Goal: Information Seeking & Learning: Check status

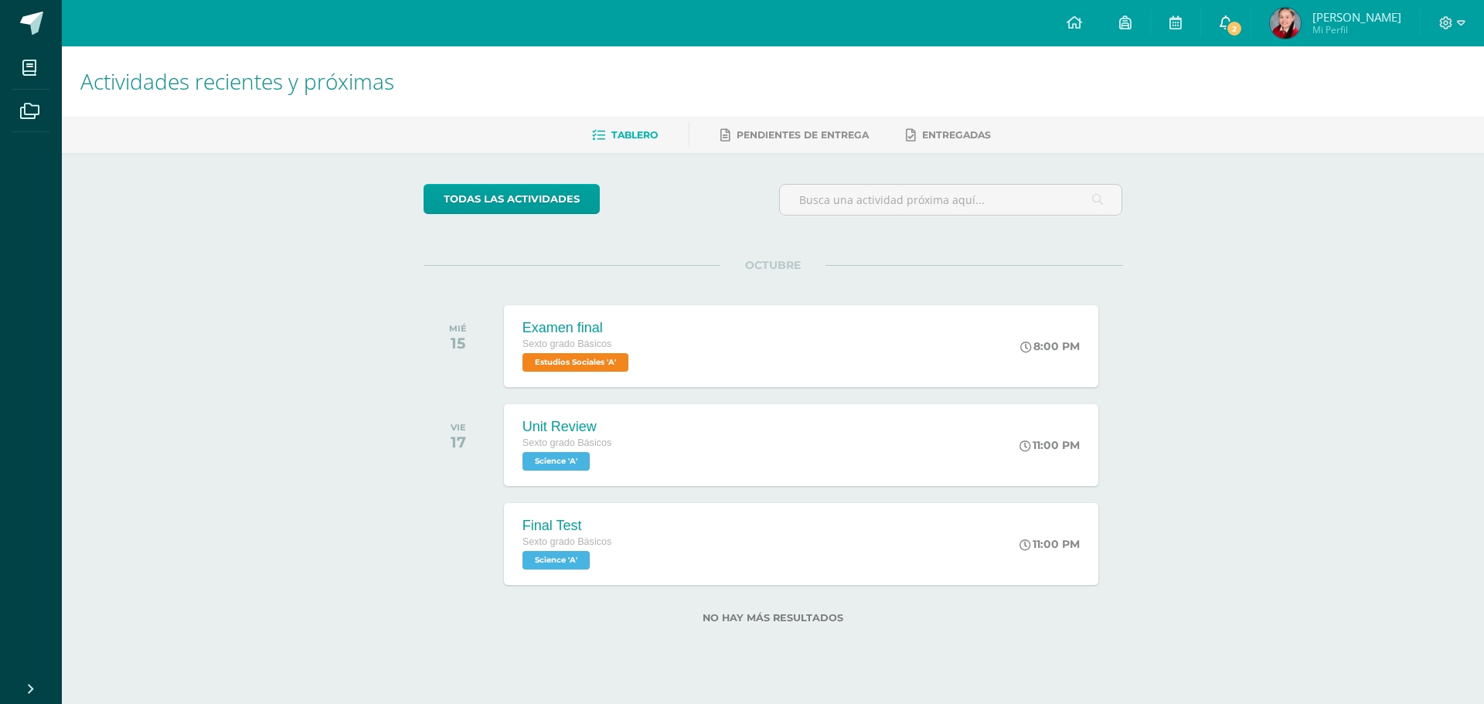
click at [1243, 29] on span "2" at bounding box center [1234, 28] width 17 height 17
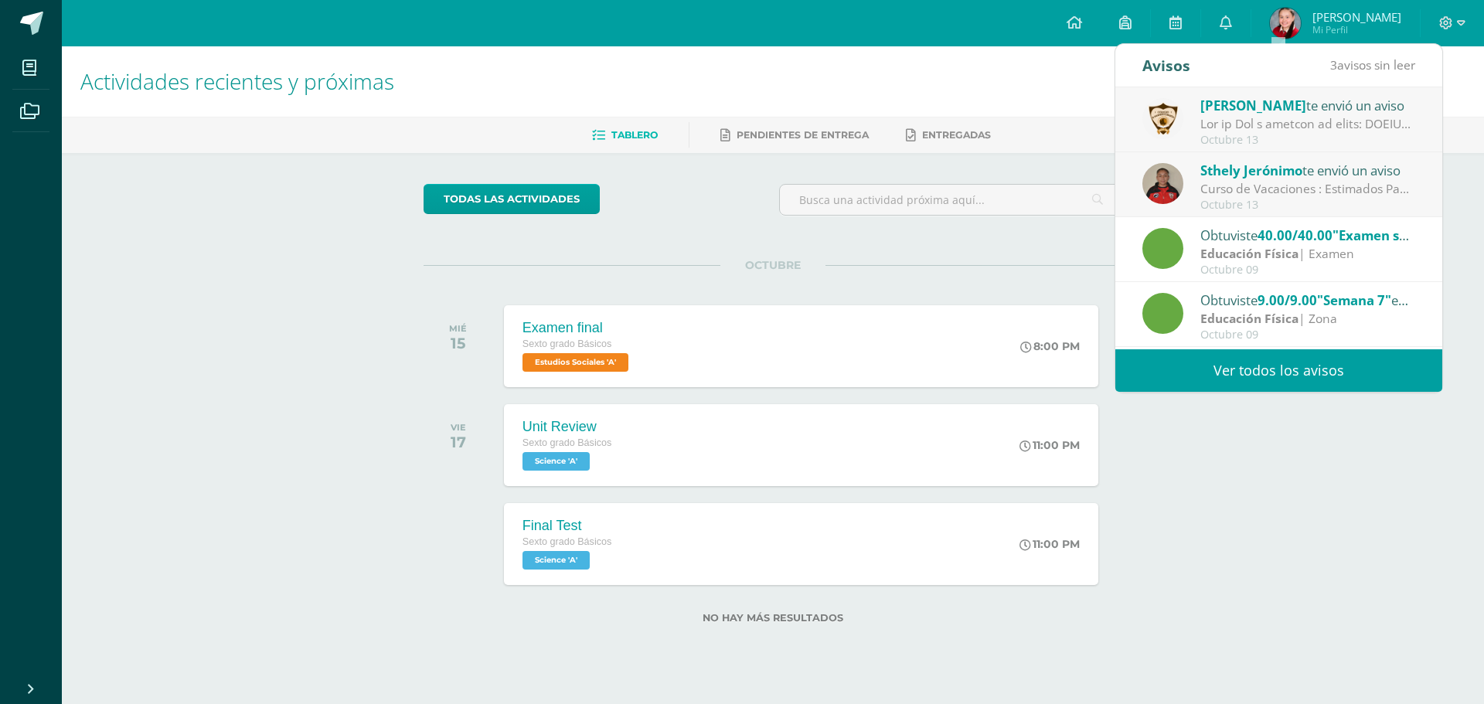
click at [1291, 366] on link "Ver todos los avisos" at bounding box center [1278, 370] width 327 height 43
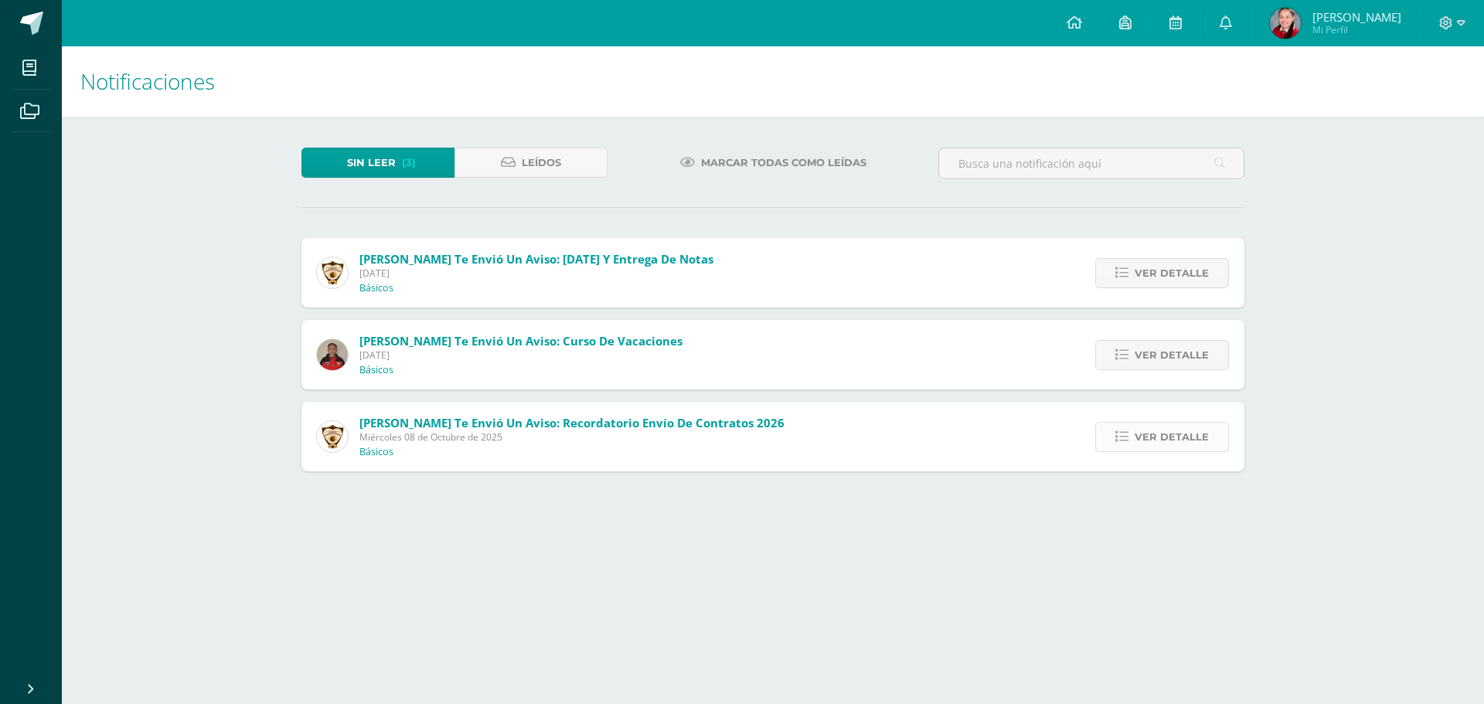
click at [1183, 433] on span "Ver detalle" at bounding box center [1172, 437] width 74 height 29
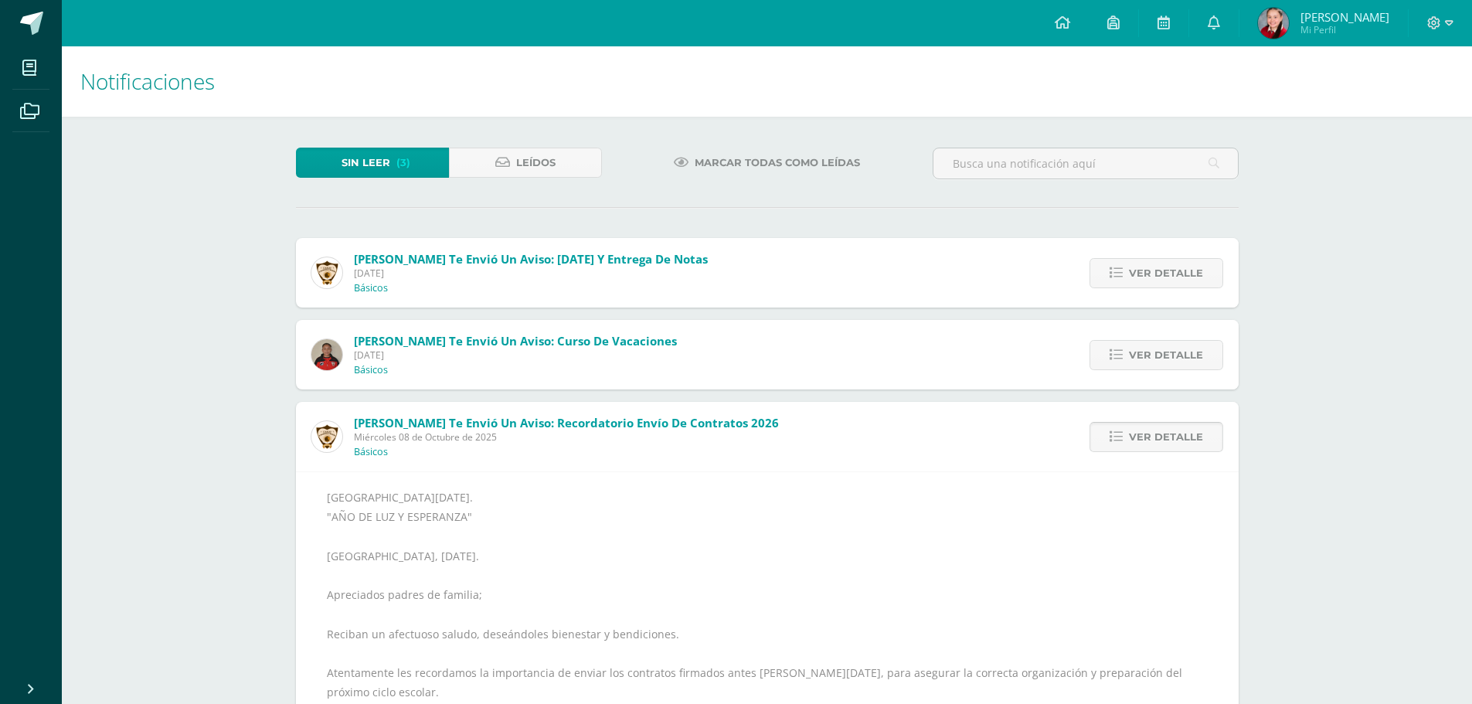
click at [1198, 439] on span "Ver detalle" at bounding box center [1166, 437] width 74 height 29
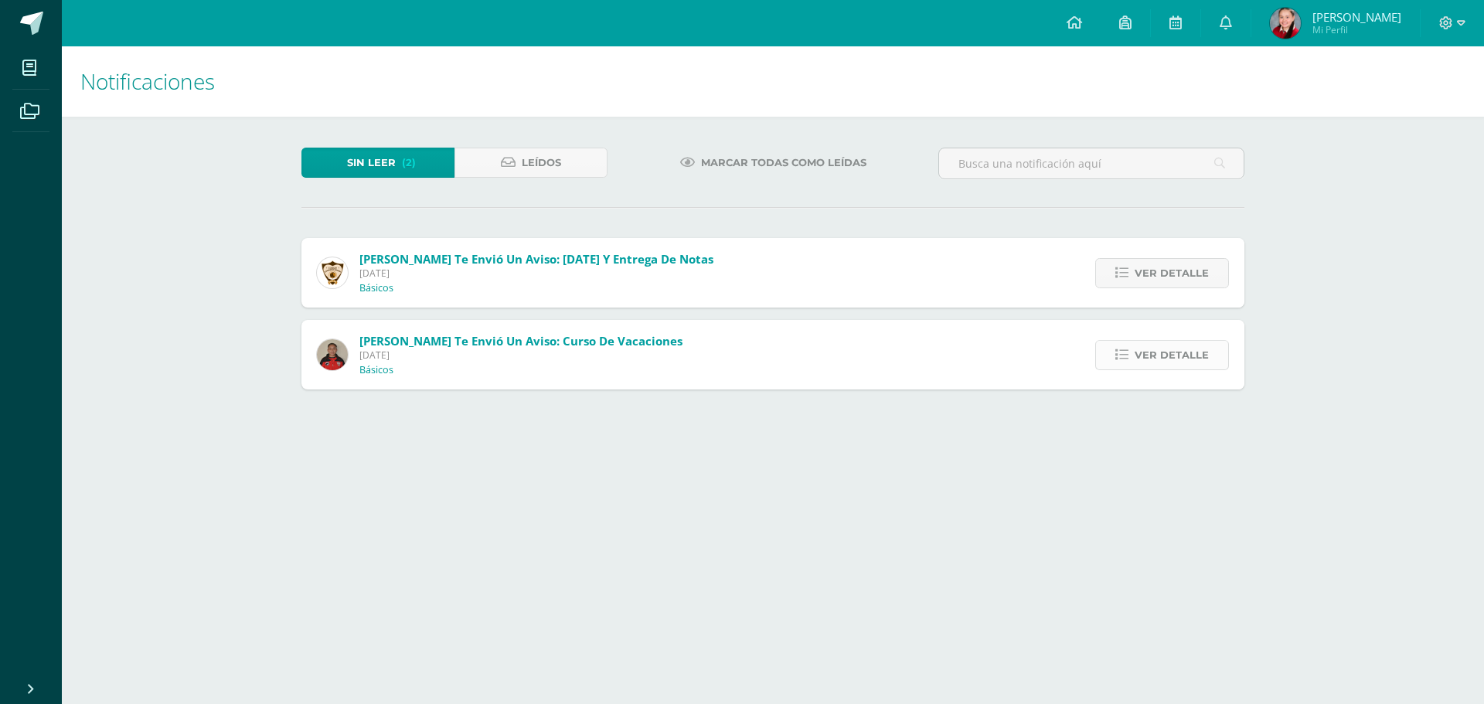
click at [1211, 347] on link "Ver detalle" at bounding box center [1162, 355] width 134 height 30
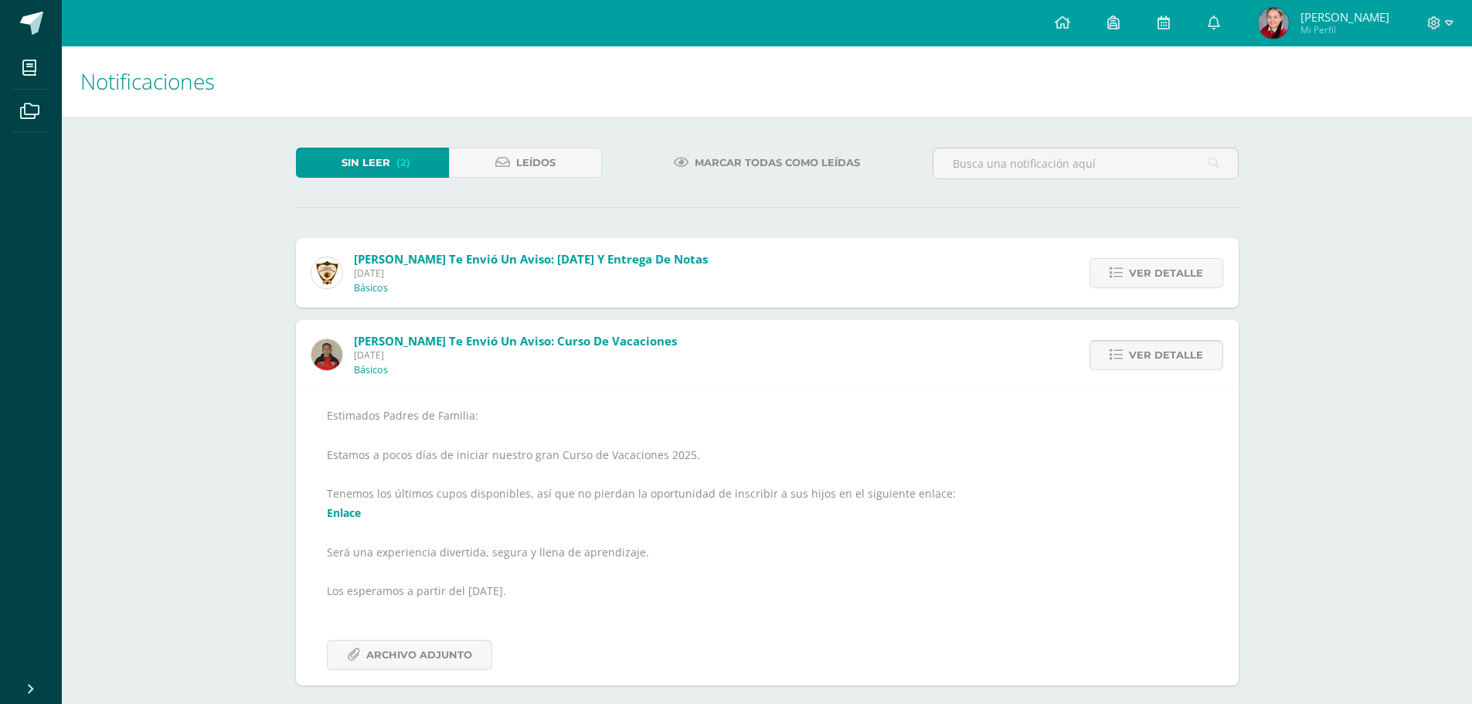
click at [1211, 347] on link "Ver detalle" at bounding box center [1157, 355] width 134 height 30
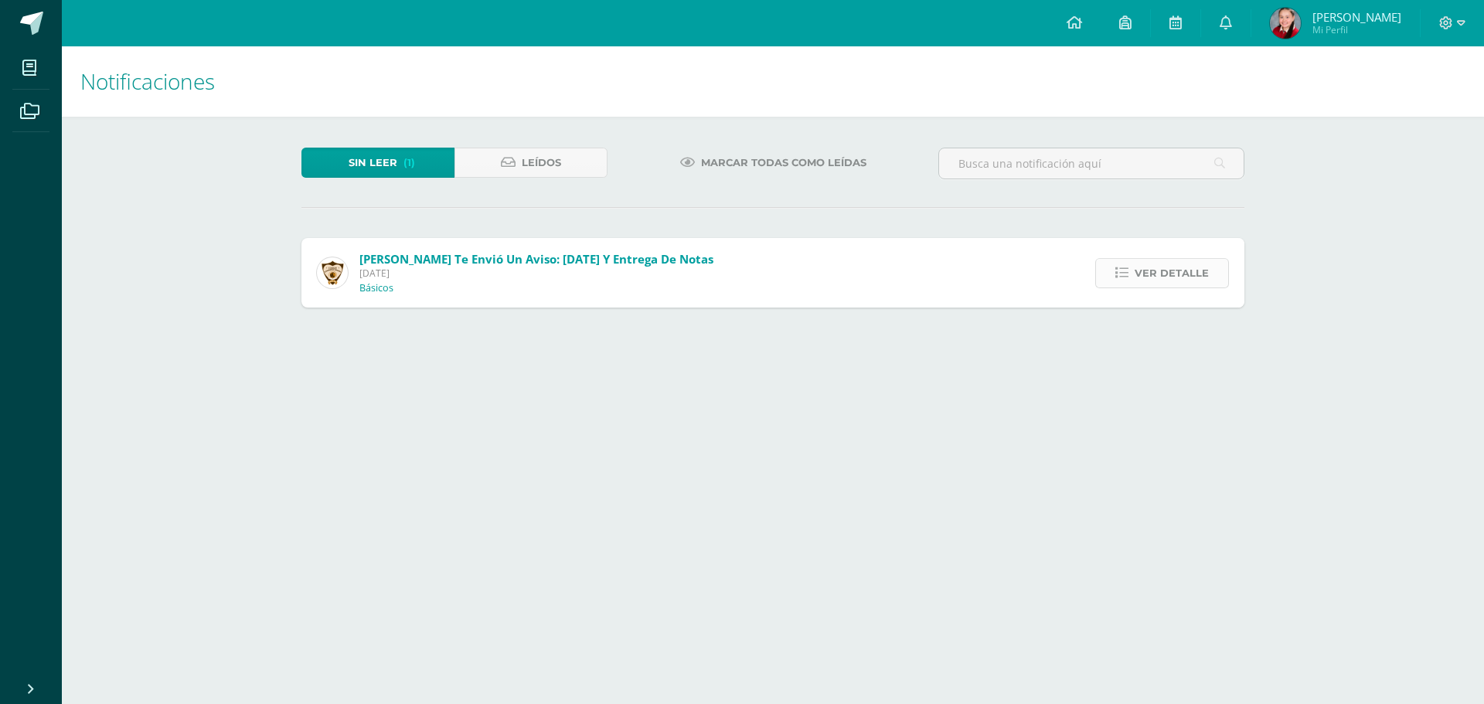
click at [1207, 277] on span "Ver detalle" at bounding box center [1172, 273] width 74 height 29
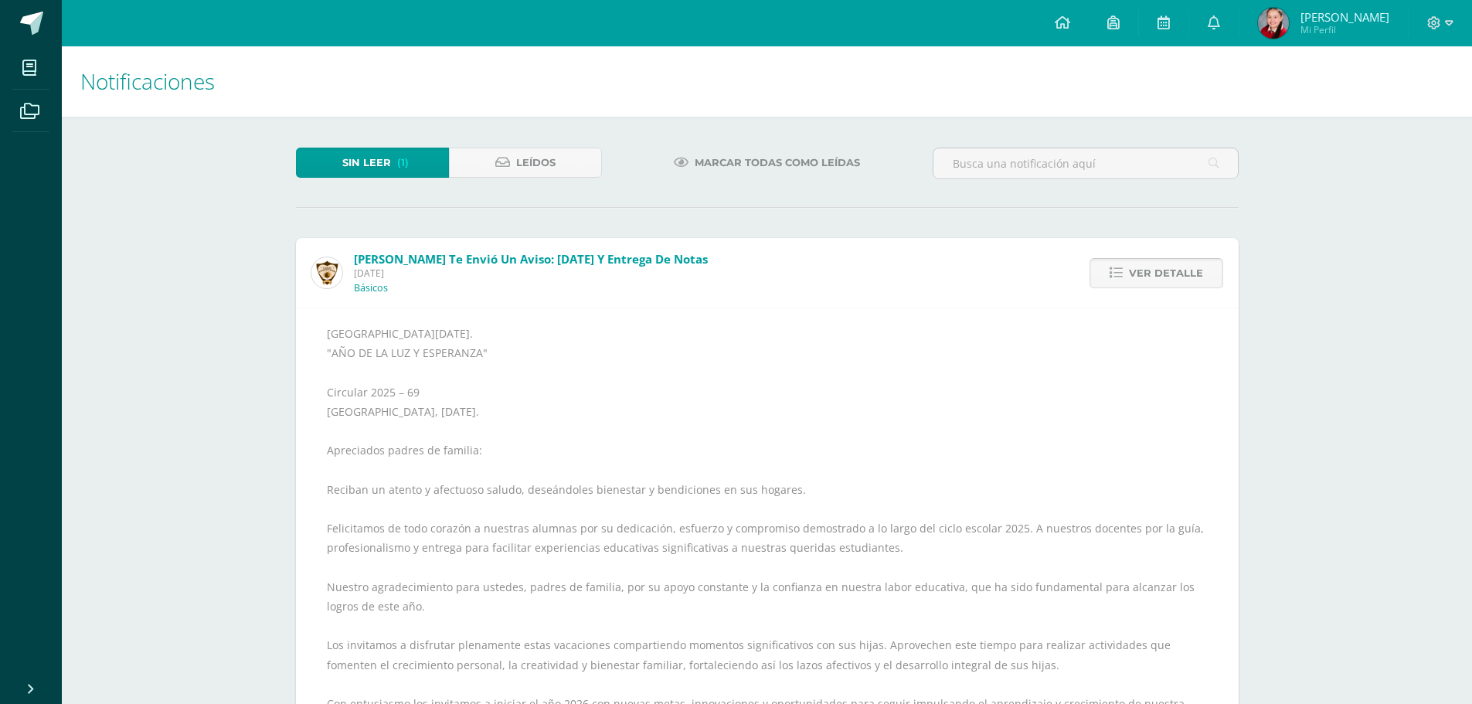
click at [1207, 277] on link "Ver detalle" at bounding box center [1157, 273] width 134 height 30
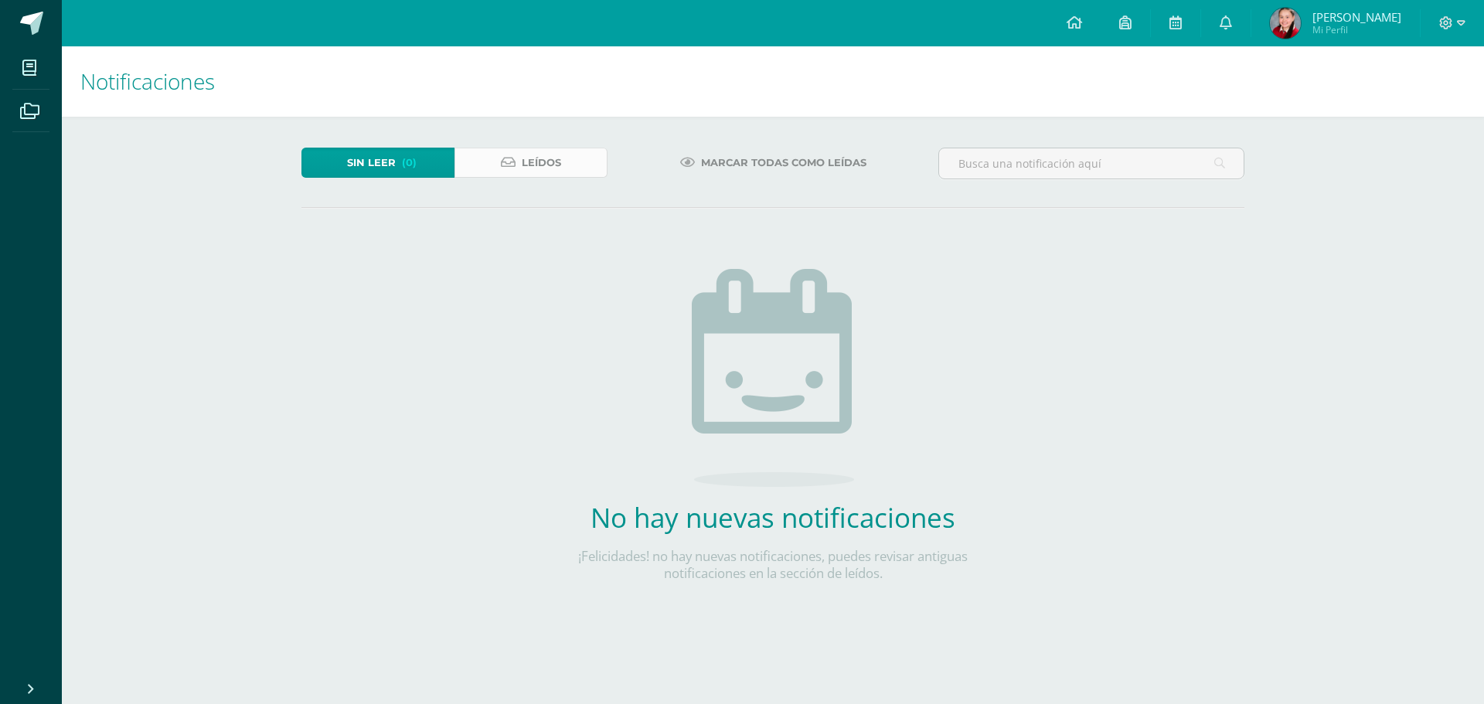
click at [583, 167] on link "Leídos" at bounding box center [530, 163] width 153 height 30
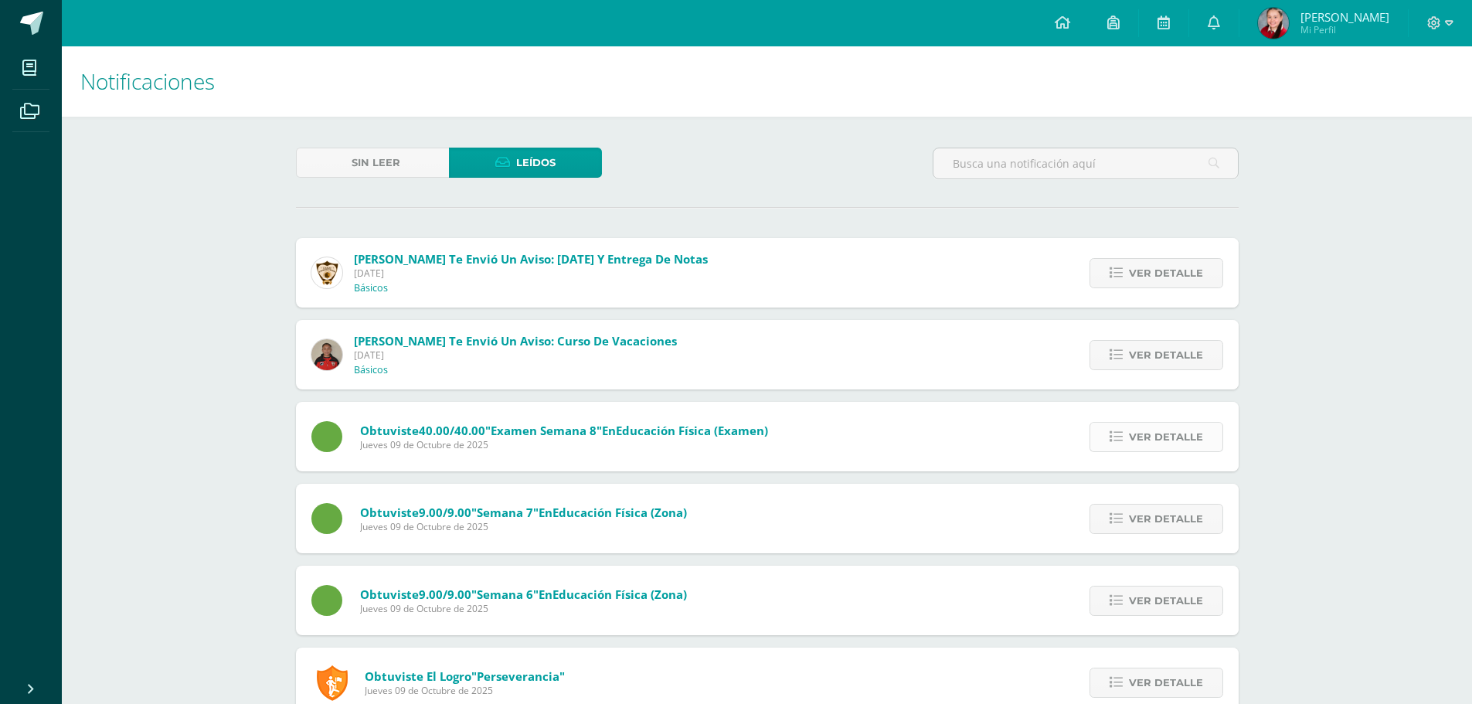
click at [1179, 434] on span "Ver detalle" at bounding box center [1166, 437] width 74 height 29
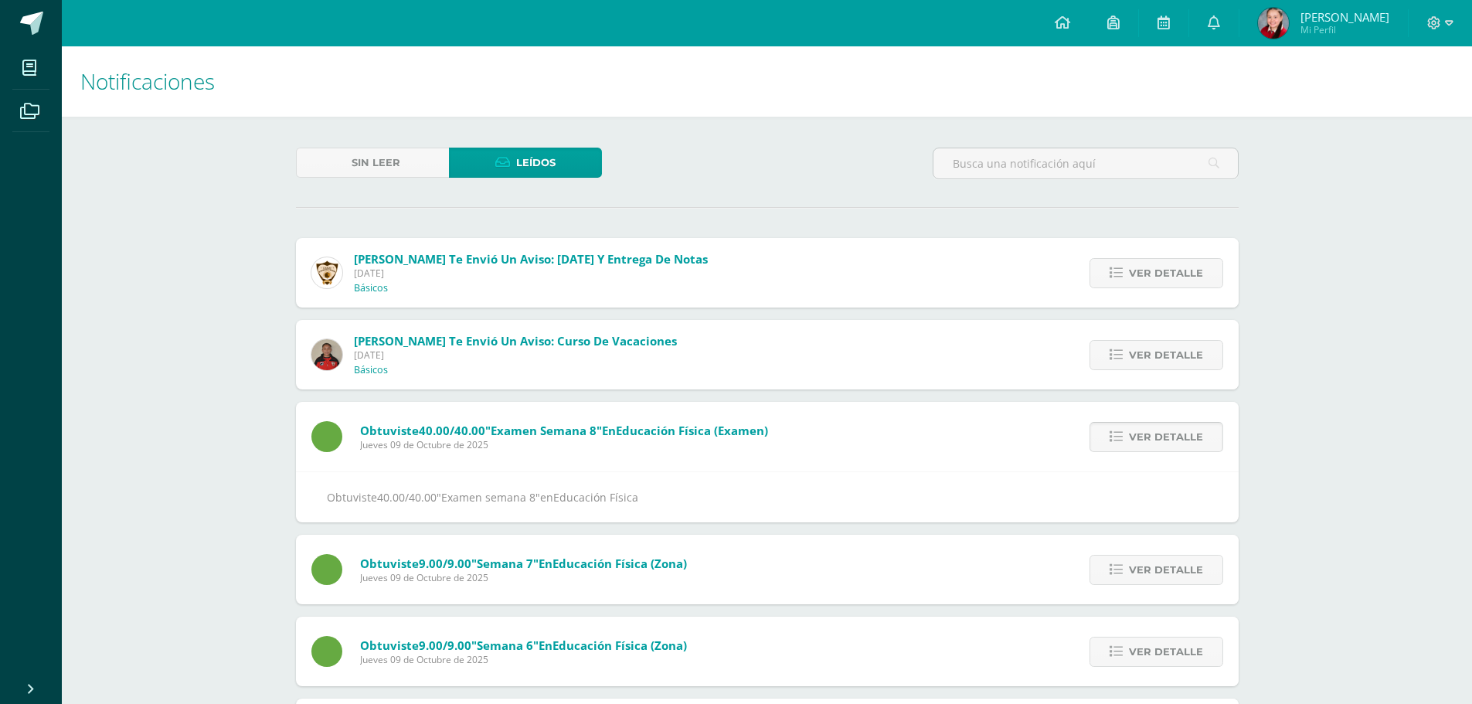
click at [1176, 432] on span "Ver detalle" at bounding box center [1166, 437] width 74 height 29
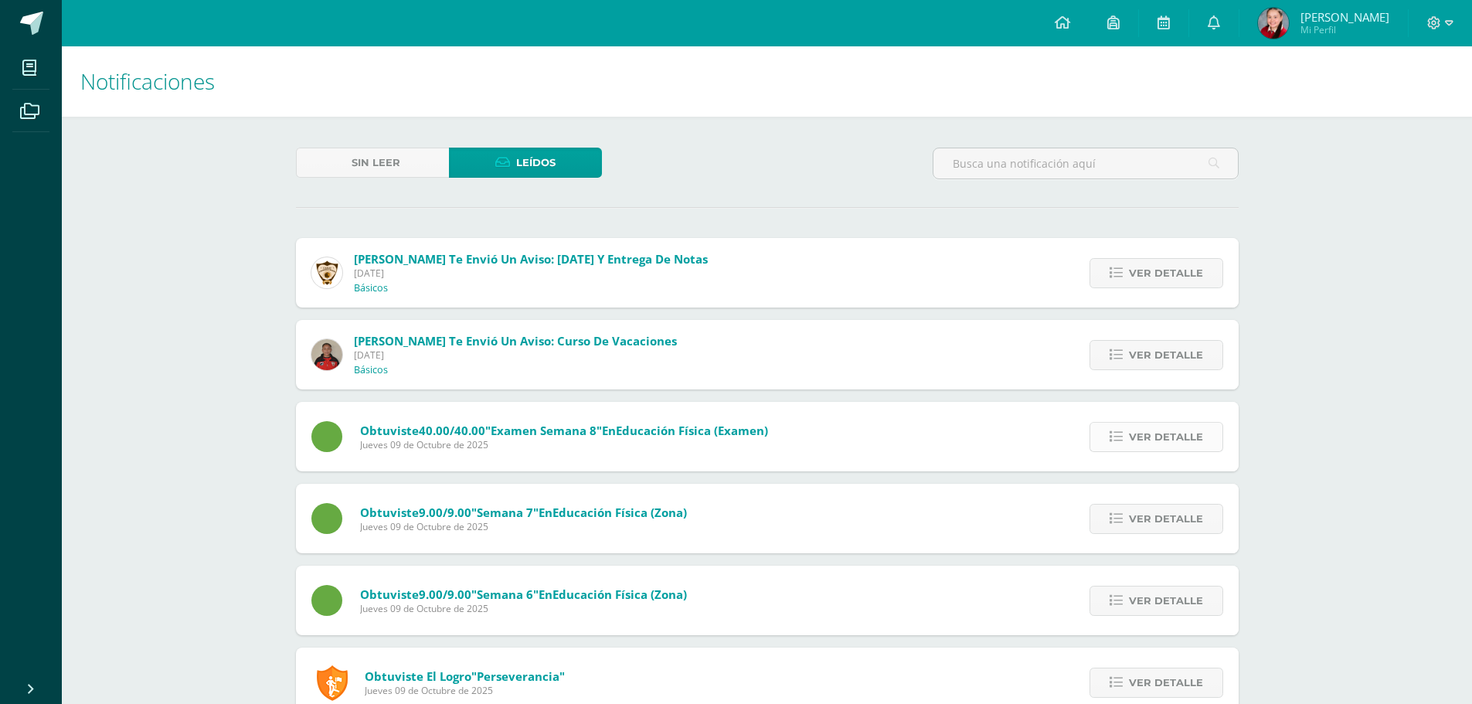
click at [1176, 431] on span "Ver detalle" at bounding box center [1166, 437] width 74 height 29
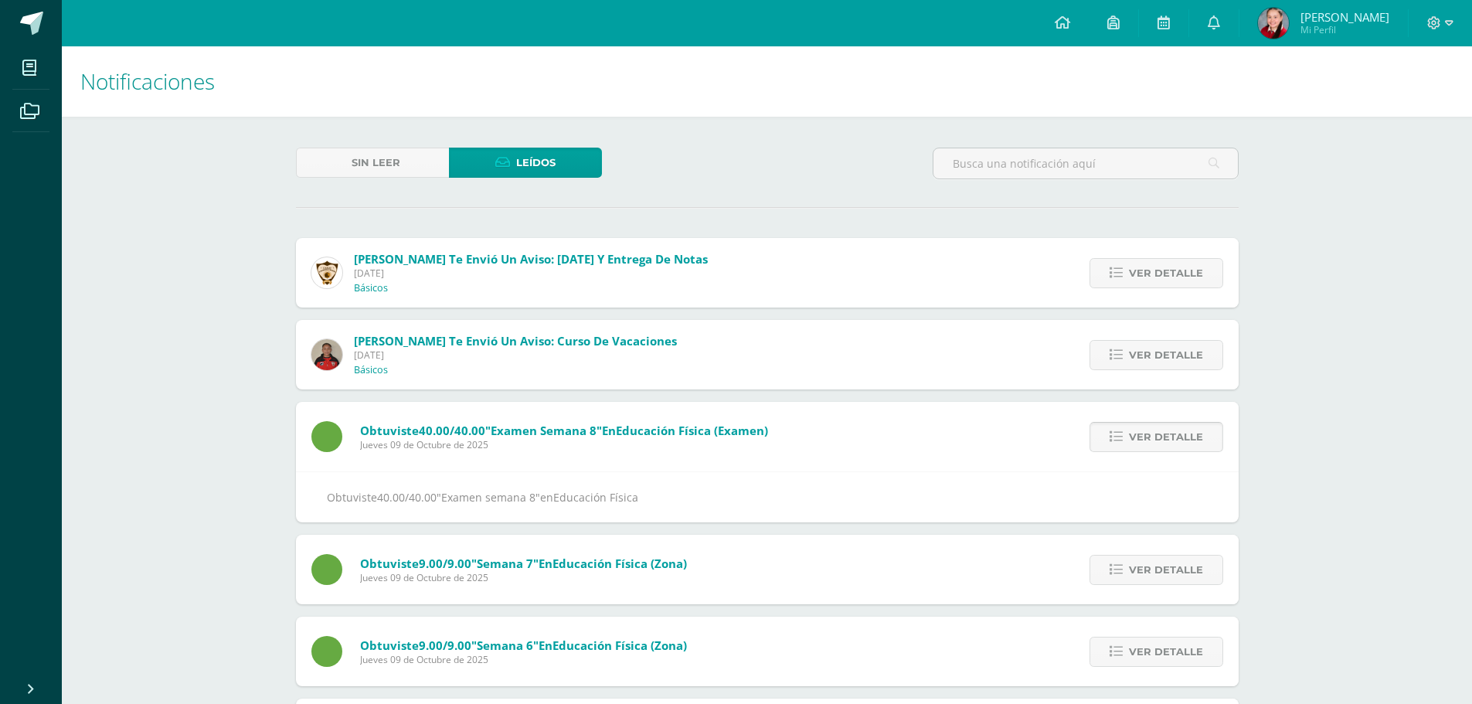
click at [1176, 431] on span "Ver detalle" at bounding box center [1166, 437] width 74 height 29
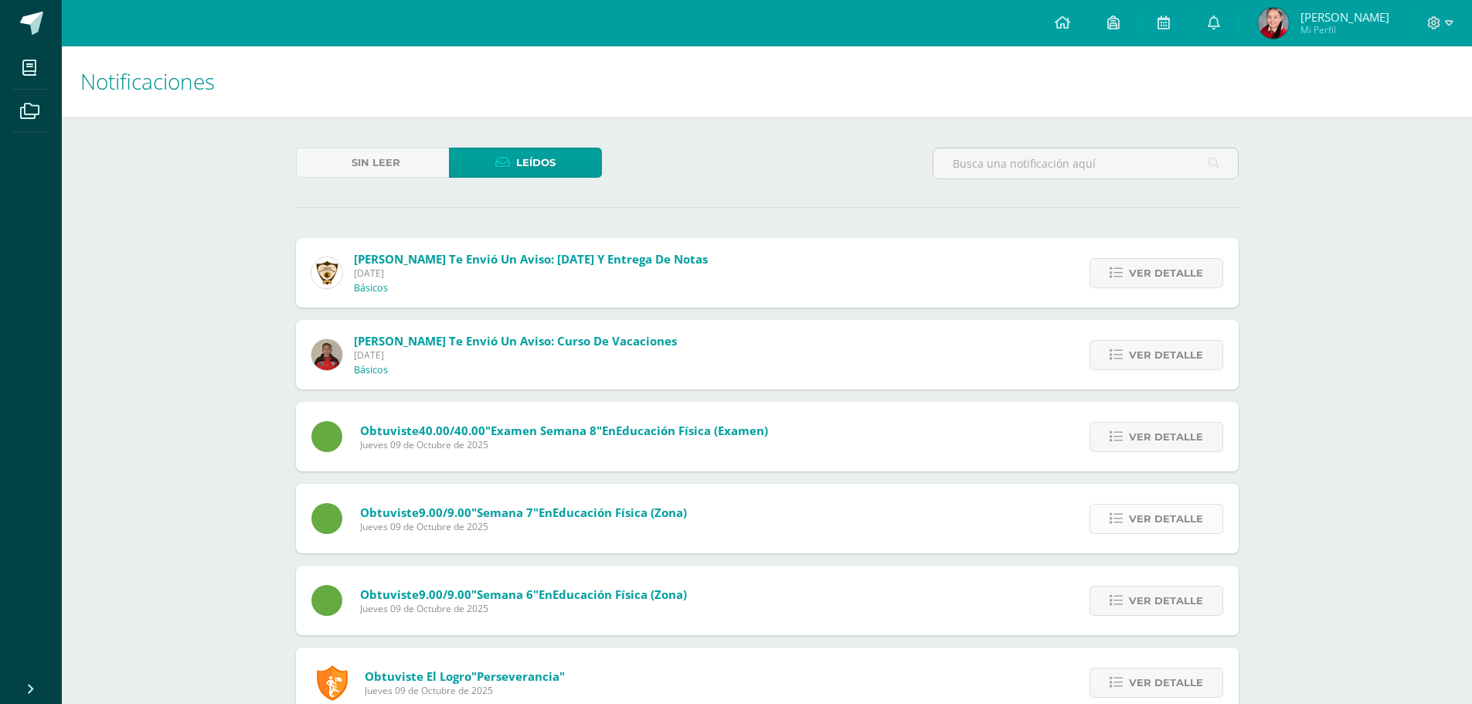
click at [1166, 512] on span "Ver detalle" at bounding box center [1166, 519] width 74 height 29
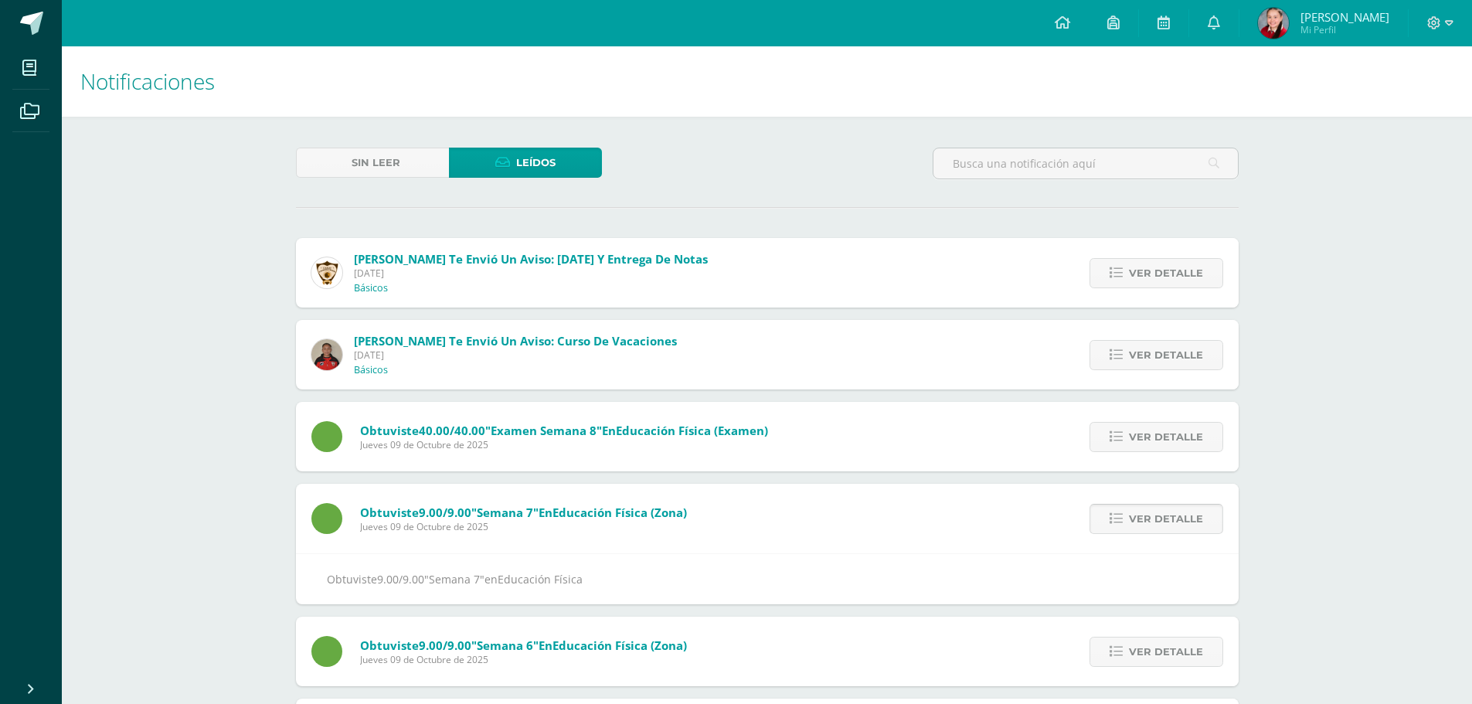
click at [1166, 512] on span "Ver detalle" at bounding box center [1166, 519] width 74 height 29
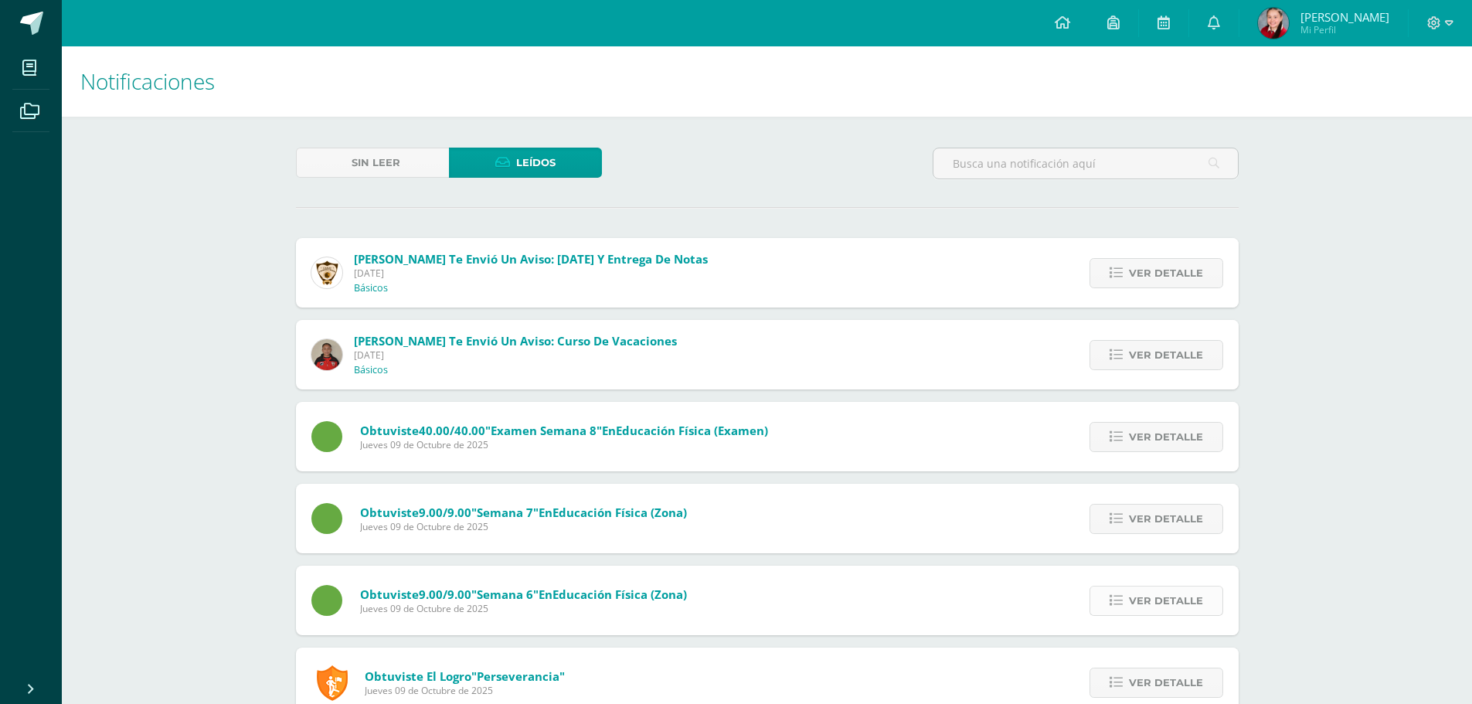
scroll to position [155, 0]
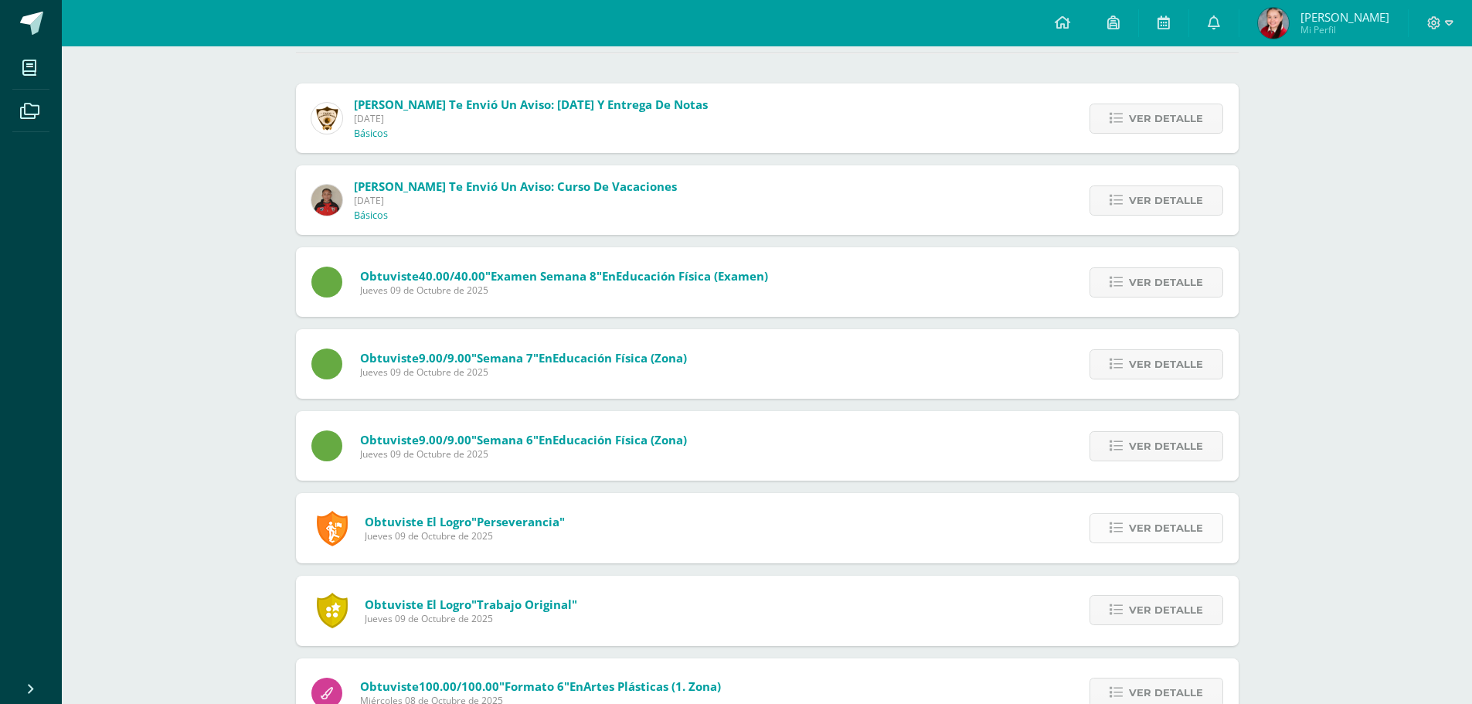
click at [1169, 516] on span "Ver detalle" at bounding box center [1166, 528] width 74 height 29
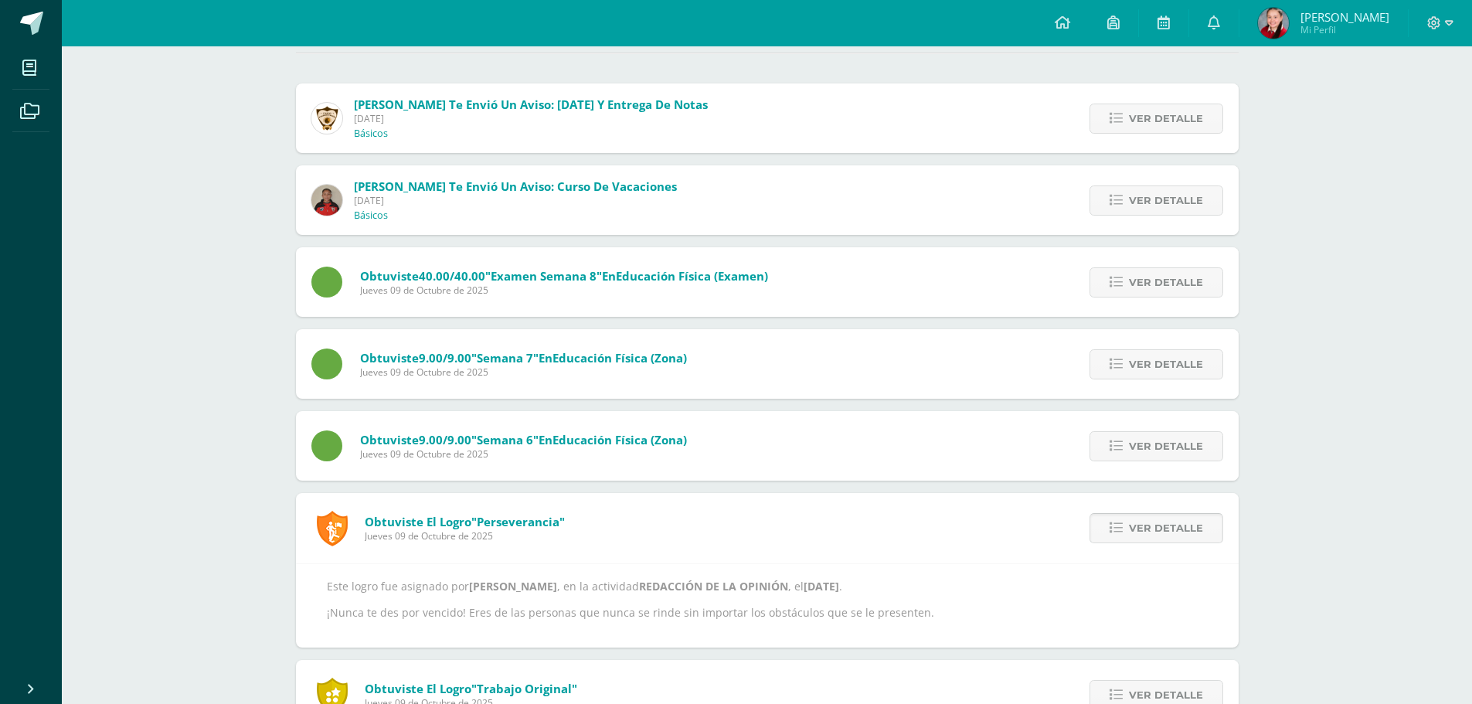
click at [1179, 514] on span "Ver detalle" at bounding box center [1166, 528] width 74 height 29
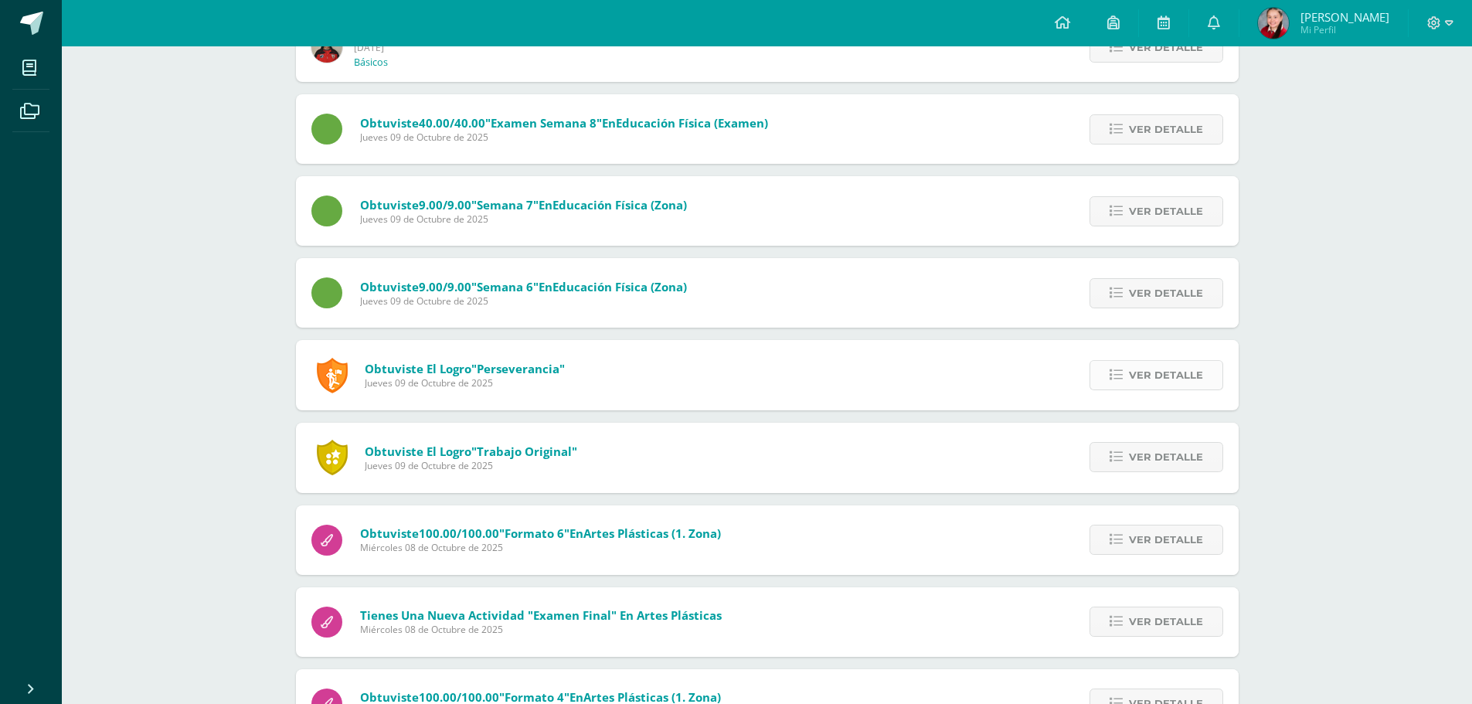
scroll to position [309, 0]
click at [1166, 458] on span "Ver detalle" at bounding box center [1166, 455] width 74 height 29
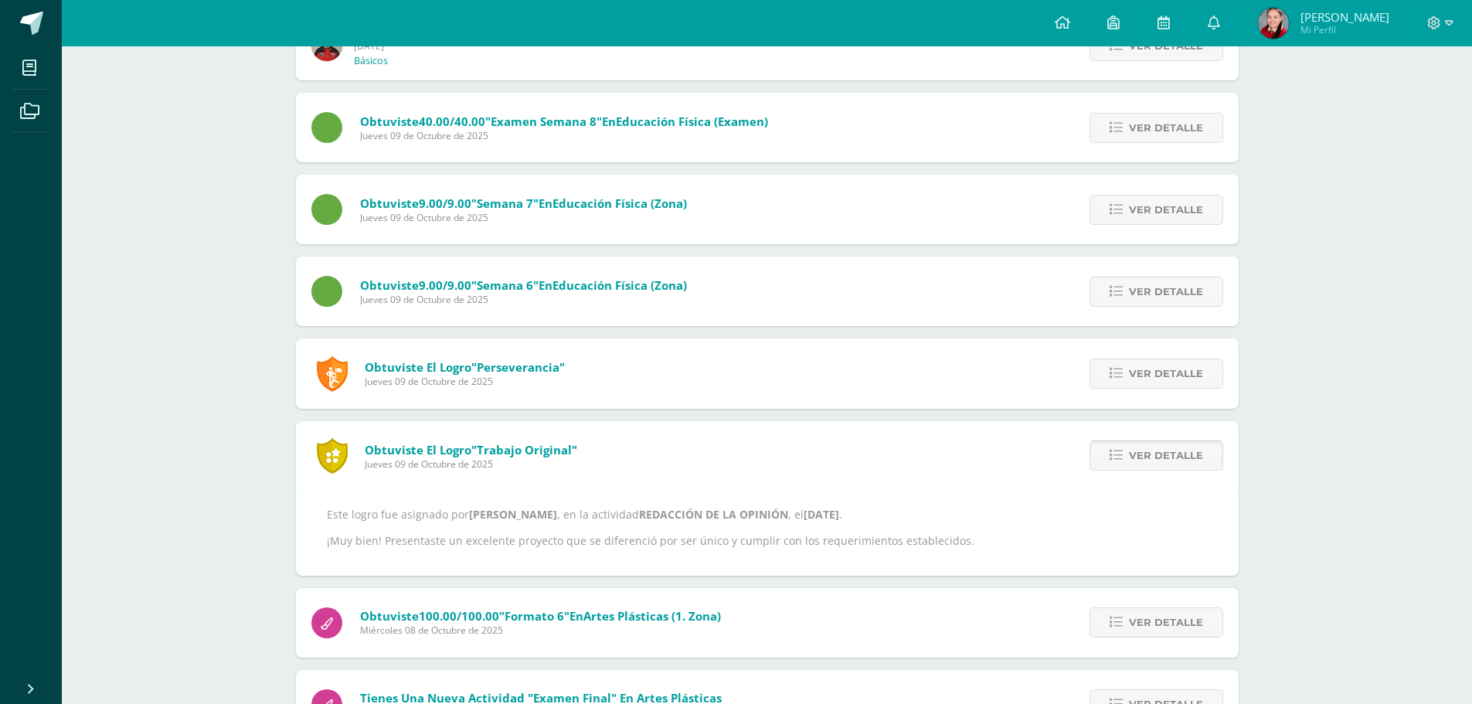
click at [1167, 454] on span "Ver detalle" at bounding box center [1166, 455] width 74 height 29
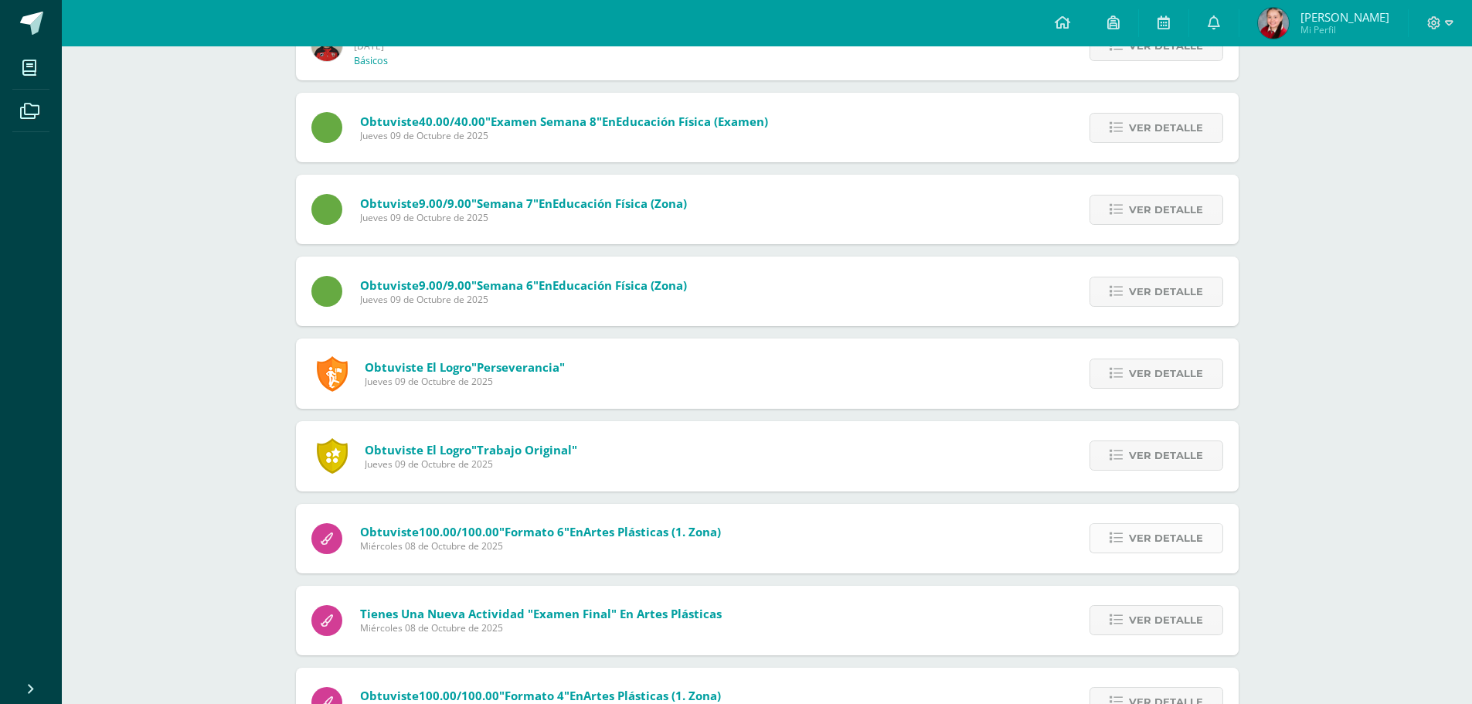
click at [1159, 534] on span "Ver detalle" at bounding box center [1166, 538] width 74 height 29
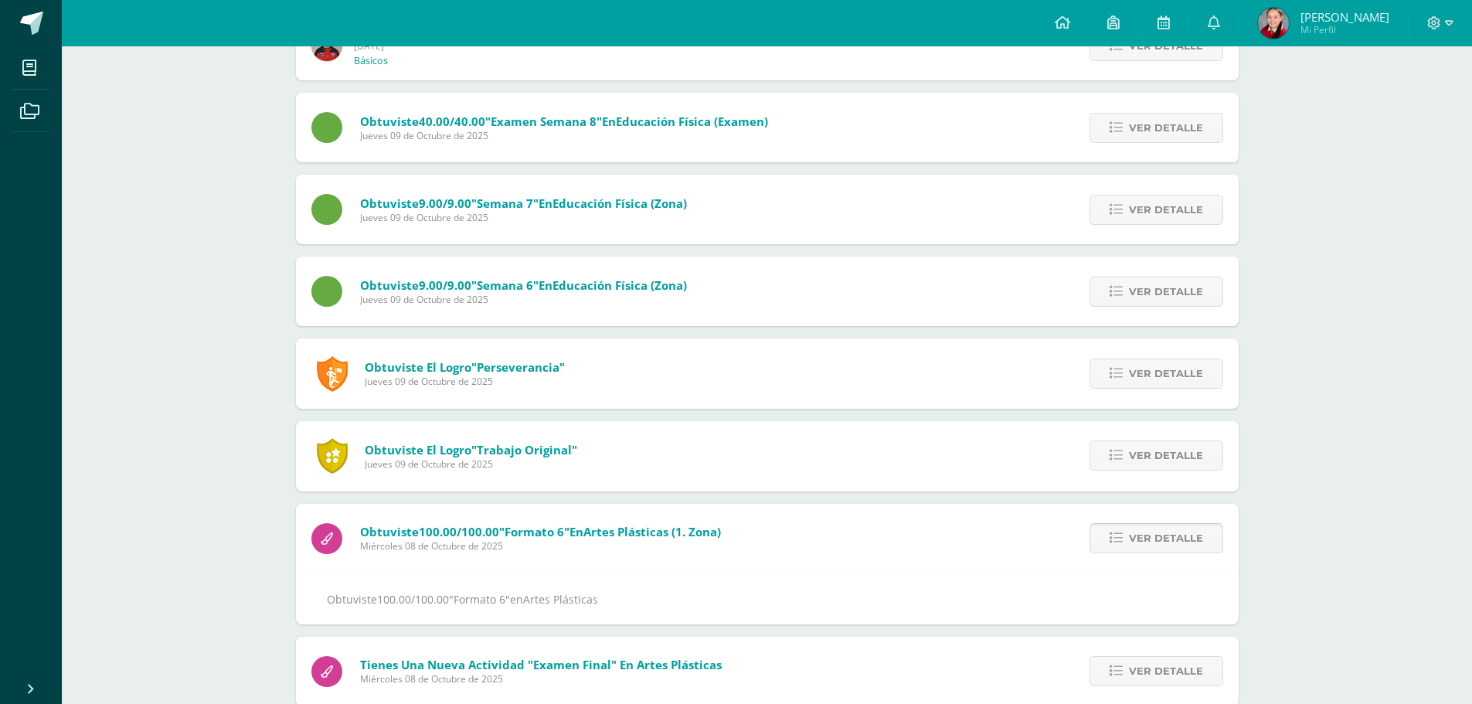
click at [1159, 534] on span "Ver detalle" at bounding box center [1166, 538] width 74 height 29
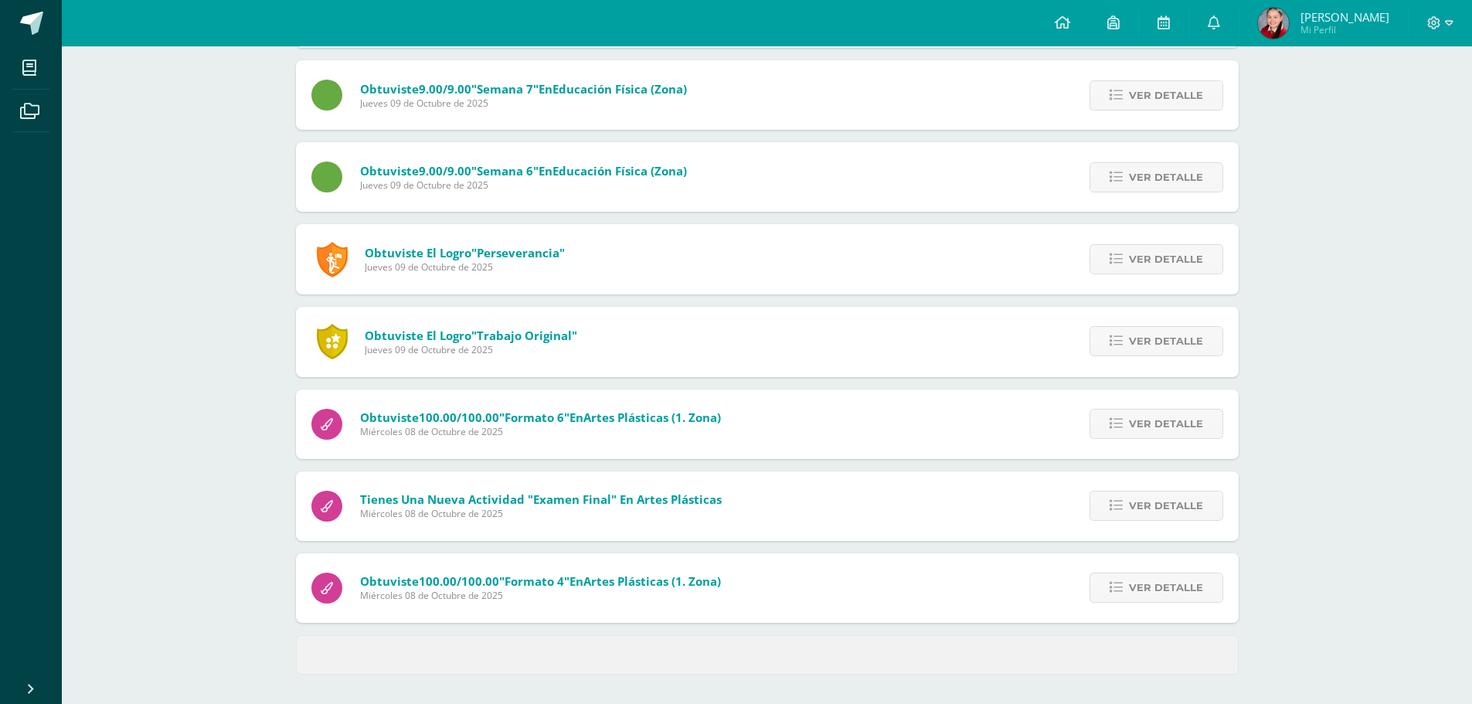
scroll to position [425, 0]
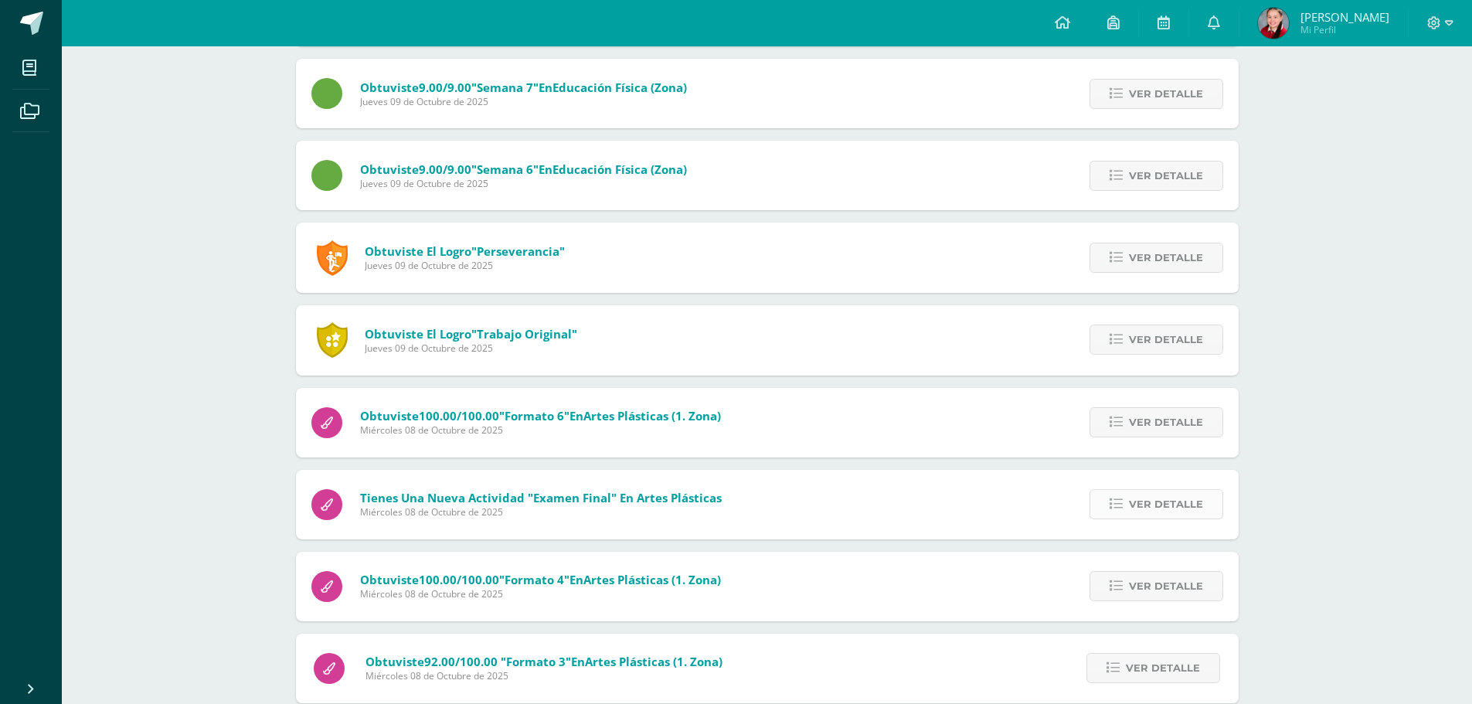
click at [1160, 508] on span "Ver detalle" at bounding box center [1166, 504] width 74 height 29
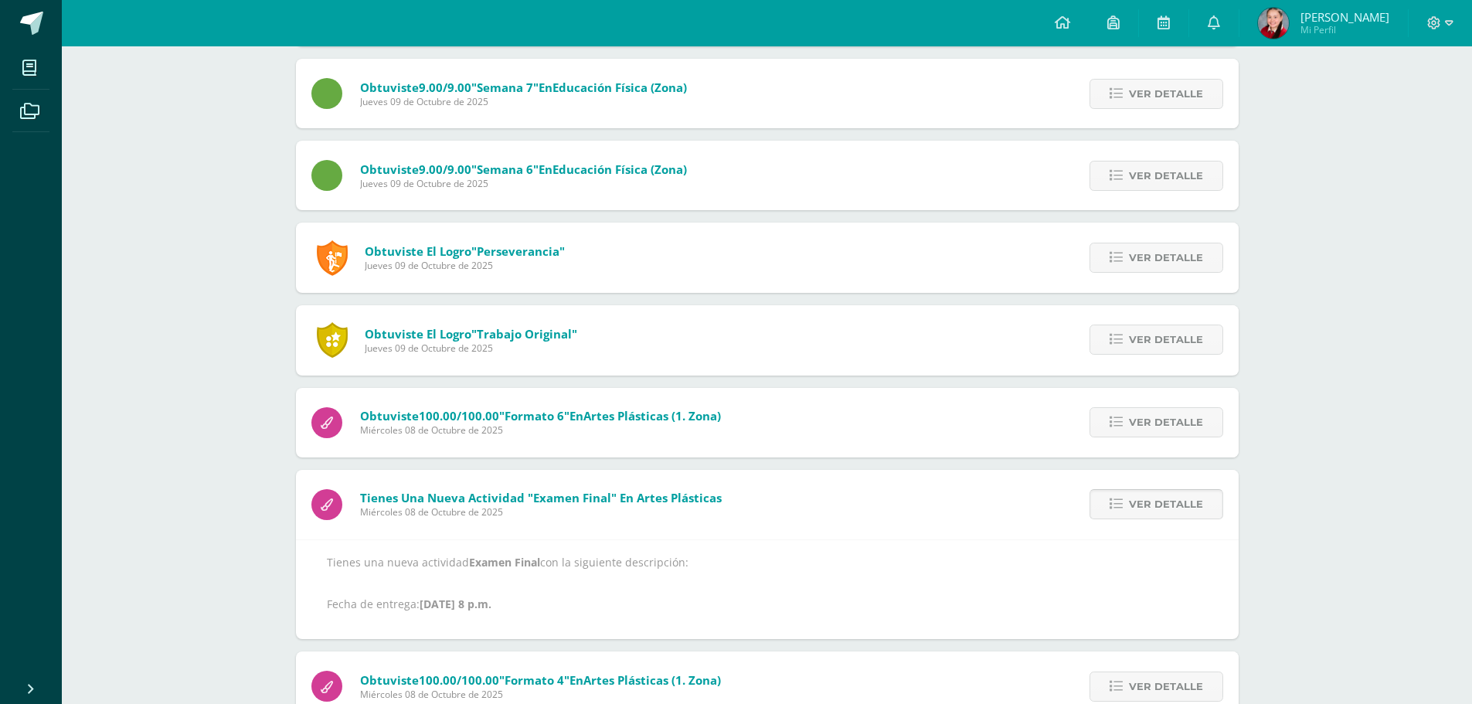
click at [1174, 493] on span "Ver detalle" at bounding box center [1166, 504] width 74 height 29
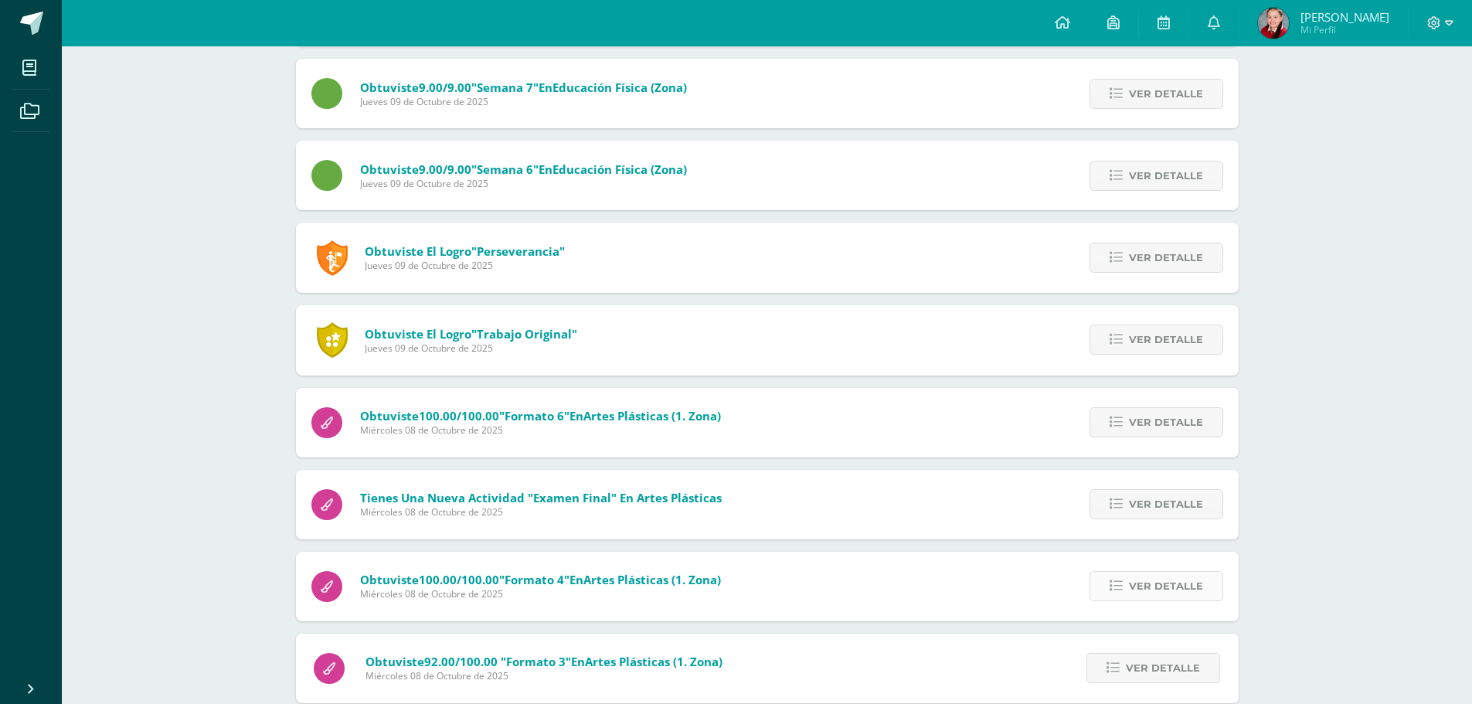
click at [1155, 585] on span "Ver detalle" at bounding box center [1166, 586] width 74 height 29
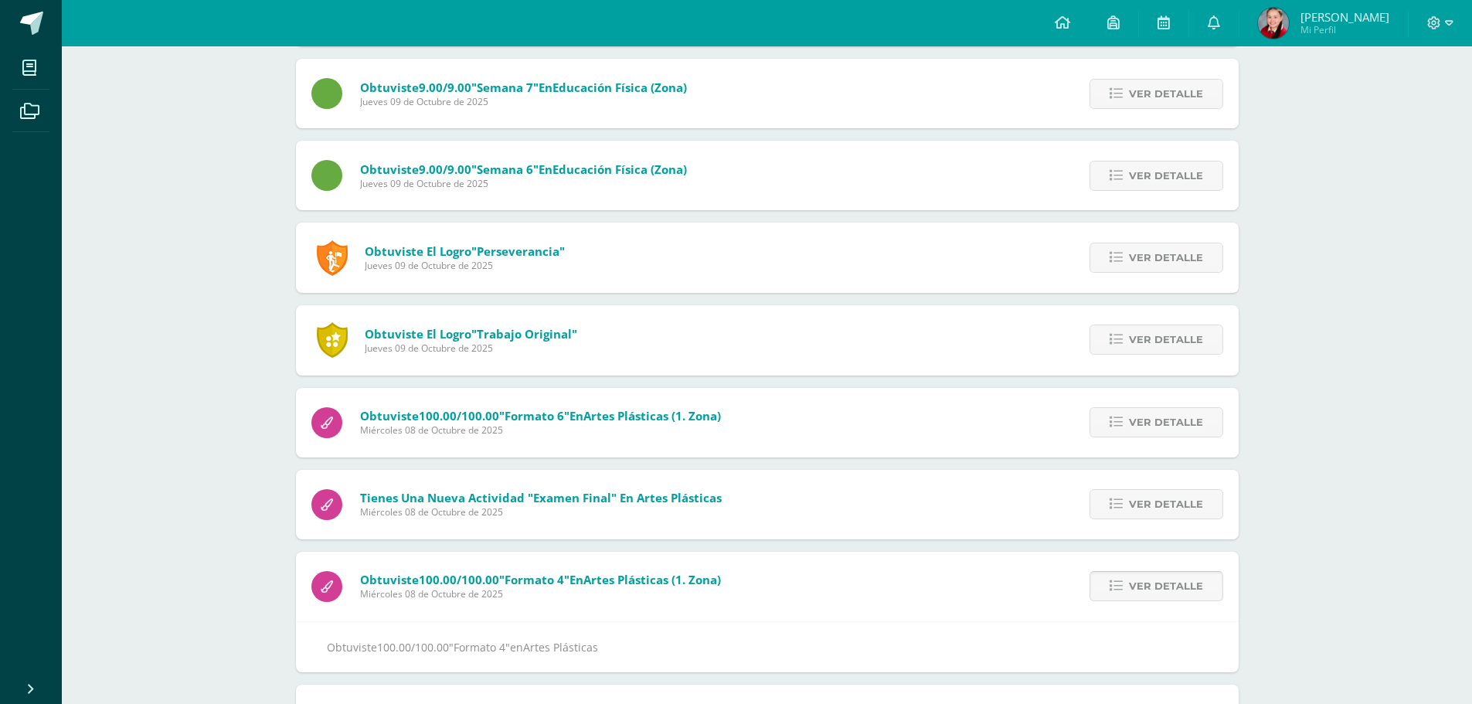
click at [1156, 585] on span "Ver detalle" at bounding box center [1166, 586] width 74 height 29
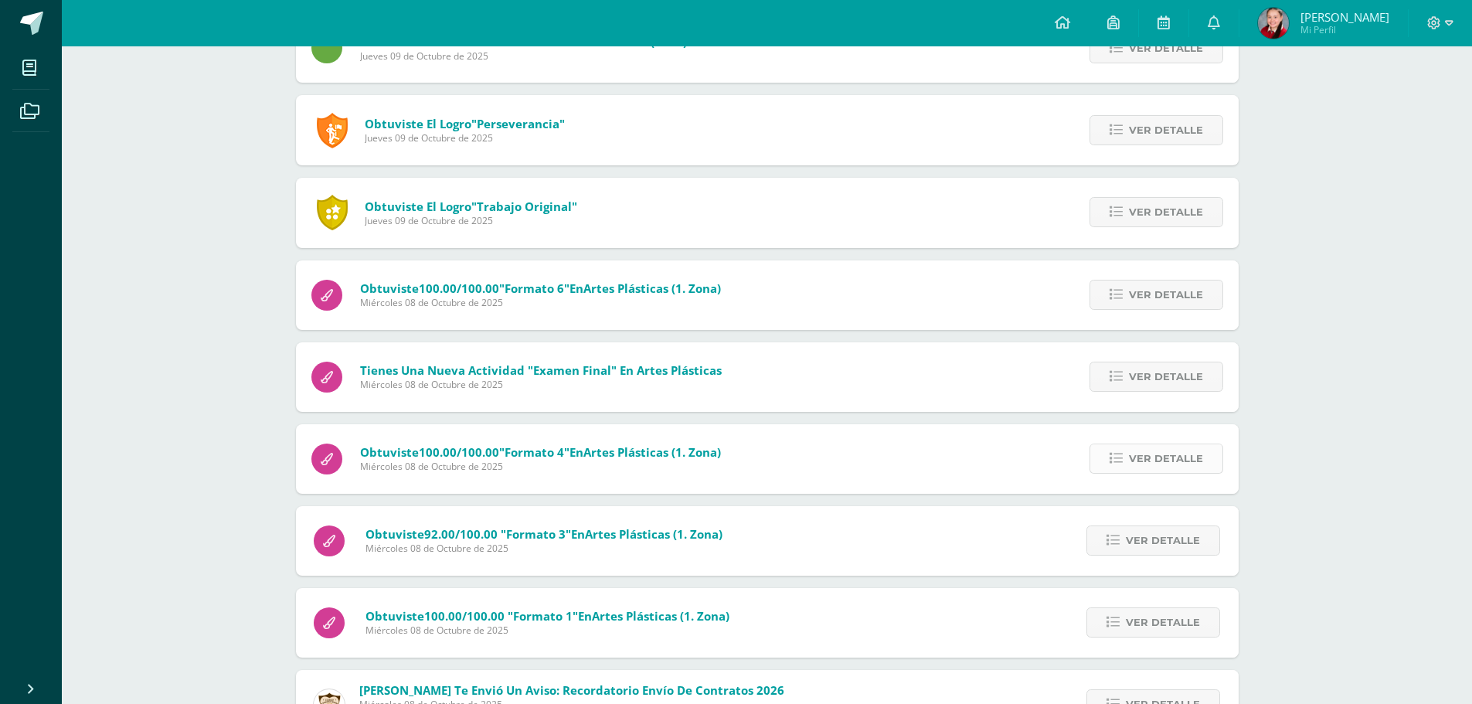
scroll to position [580, 0]
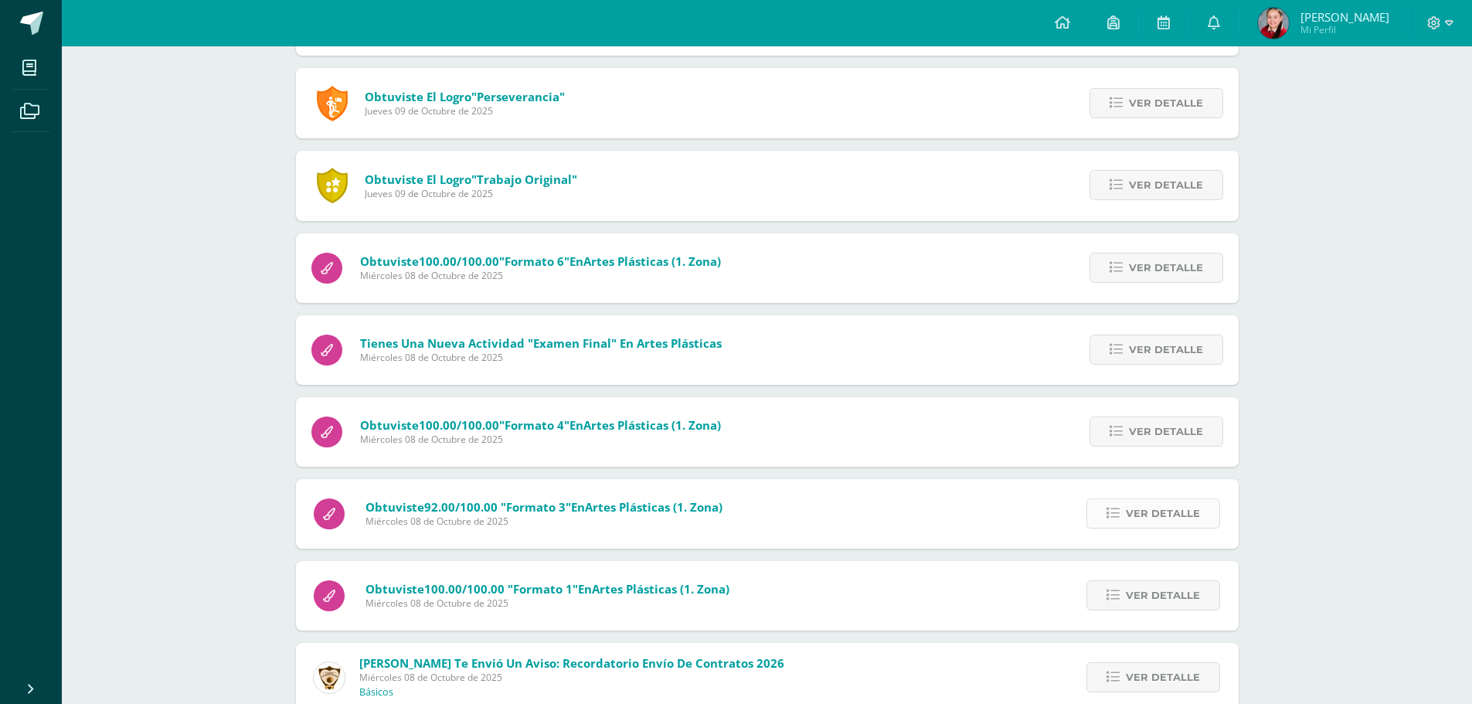
click at [1174, 517] on span "Ver detalle" at bounding box center [1163, 513] width 74 height 29
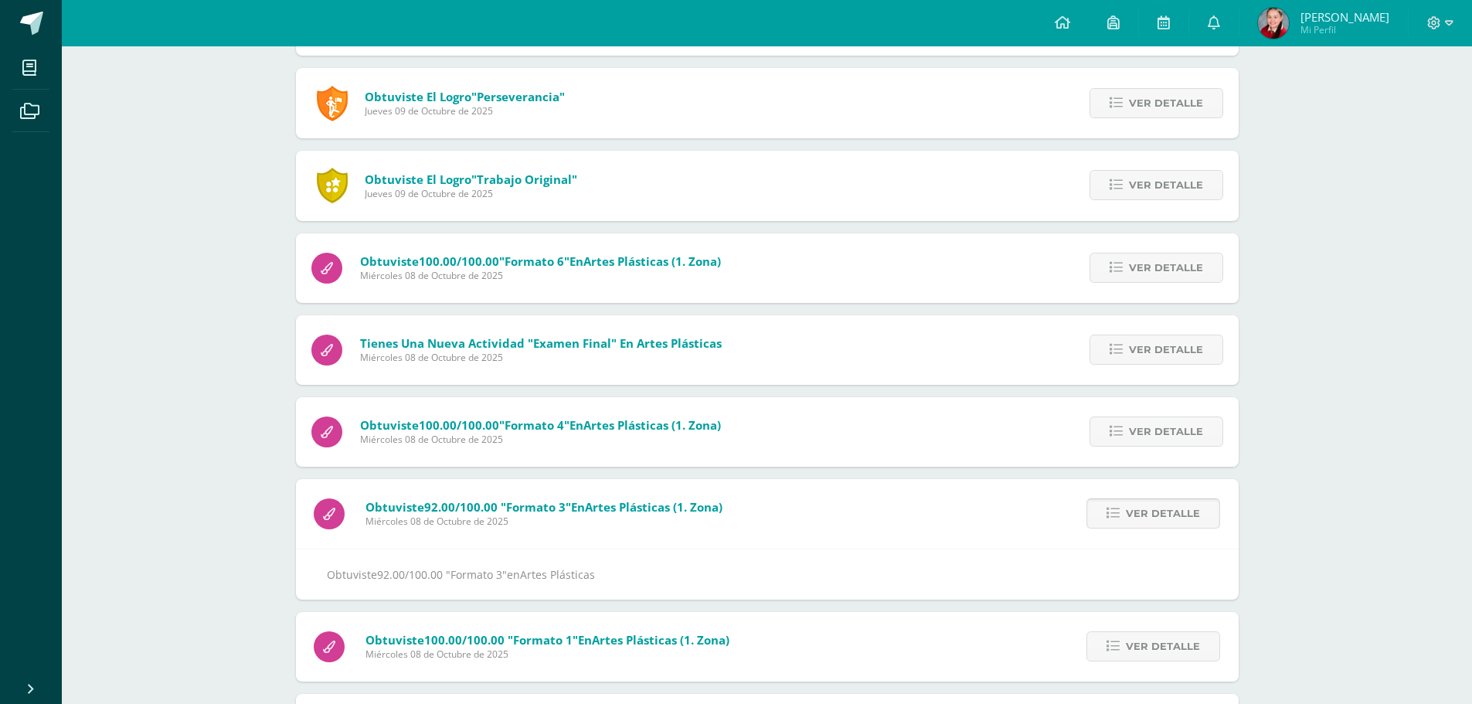
click at [1174, 517] on span "Ver detalle" at bounding box center [1163, 513] width 74 height 29
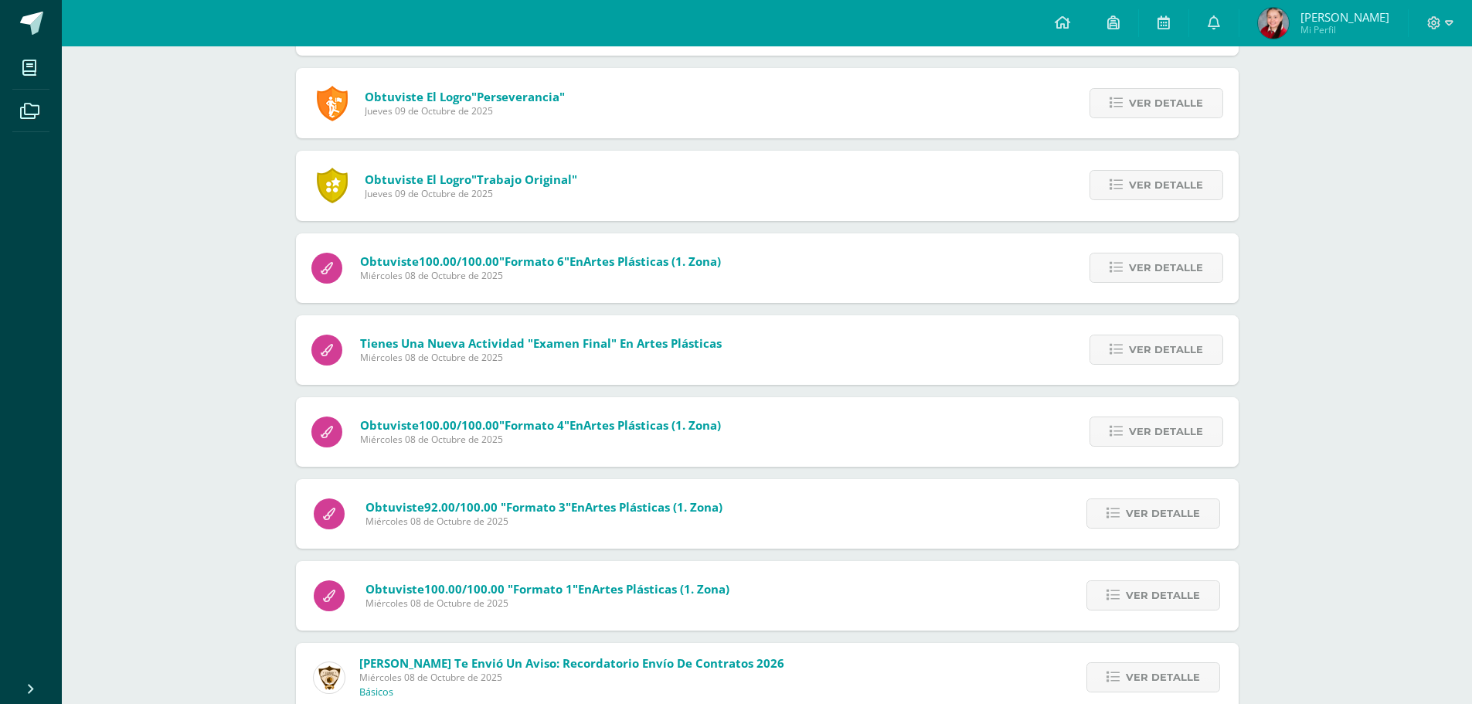
click at [1367, 26] on span "Mi Perfil" at bounding box center [1345, 29] width 89 height 13
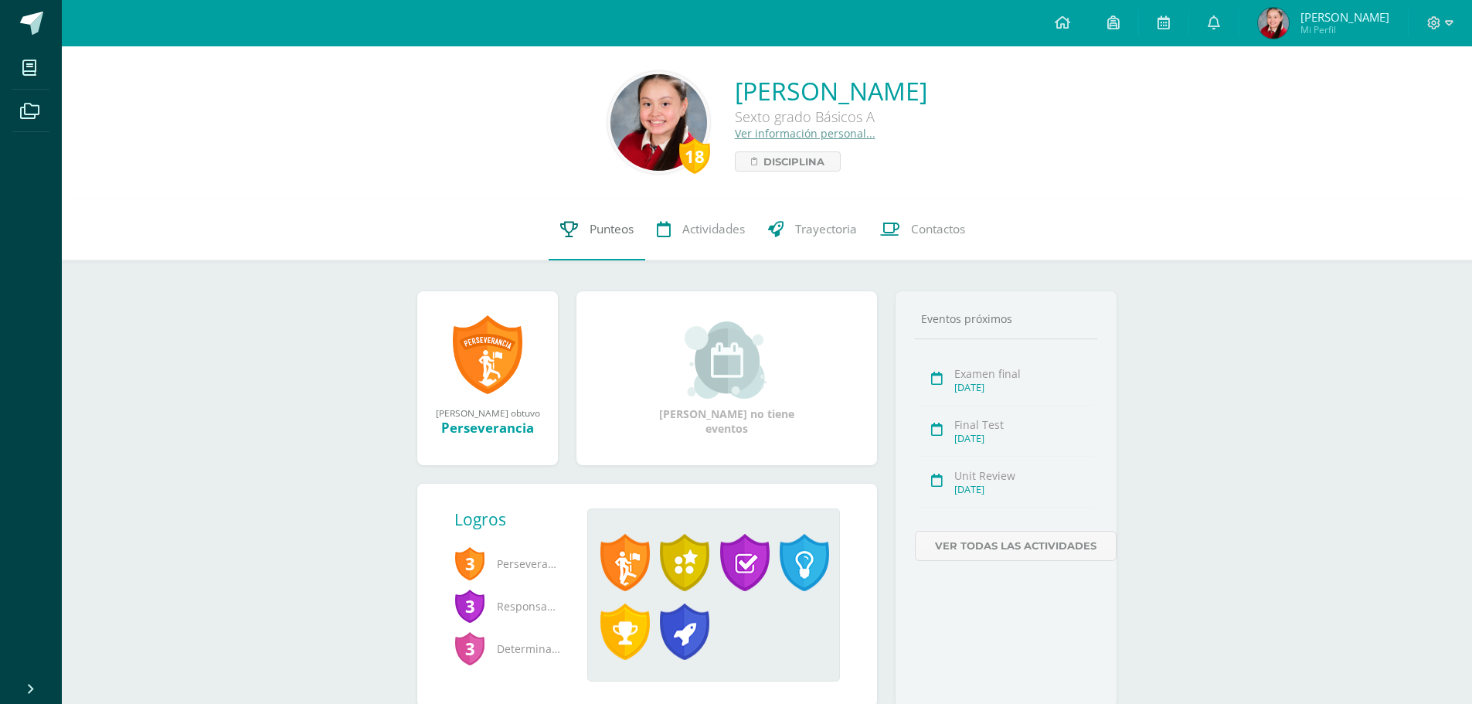
click at [596, 223] on span "Punteos" at bounding box center [612, 229] width 44 height 16
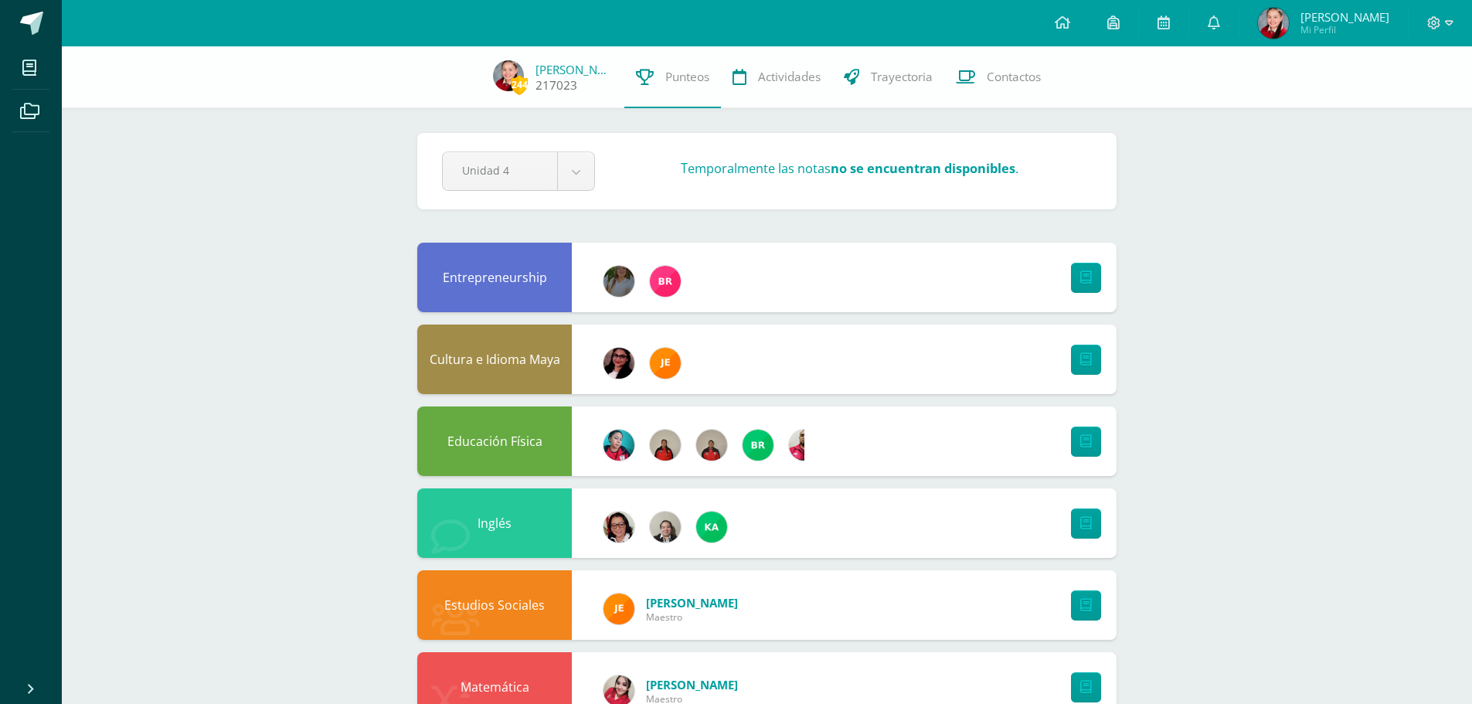
click at [519, 75] on span "244" at bounding box center [519, 84] width 17 height 19
click at [1363, 14] on span "[PERSON_NAME]" at bounding box center [1345, 16] width 89 height 15
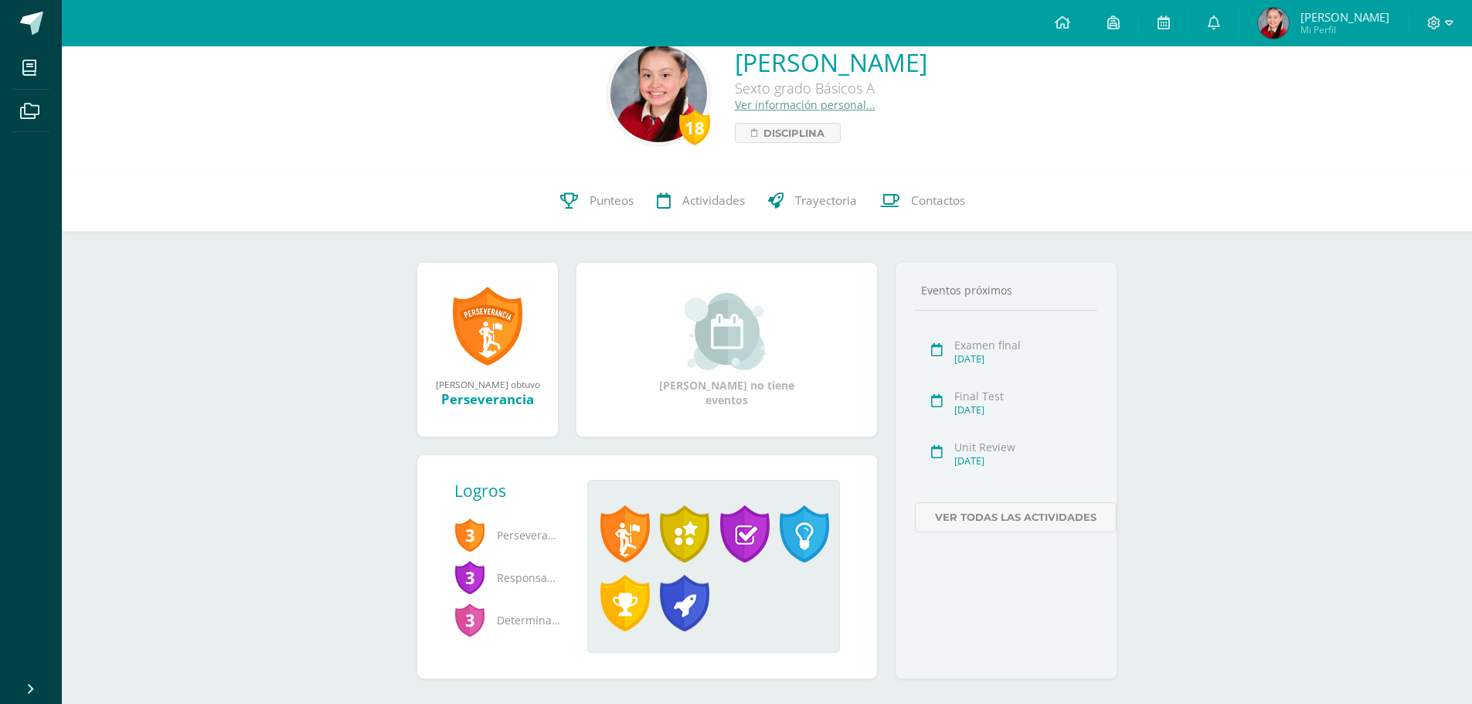
scroll to position [53, 0]
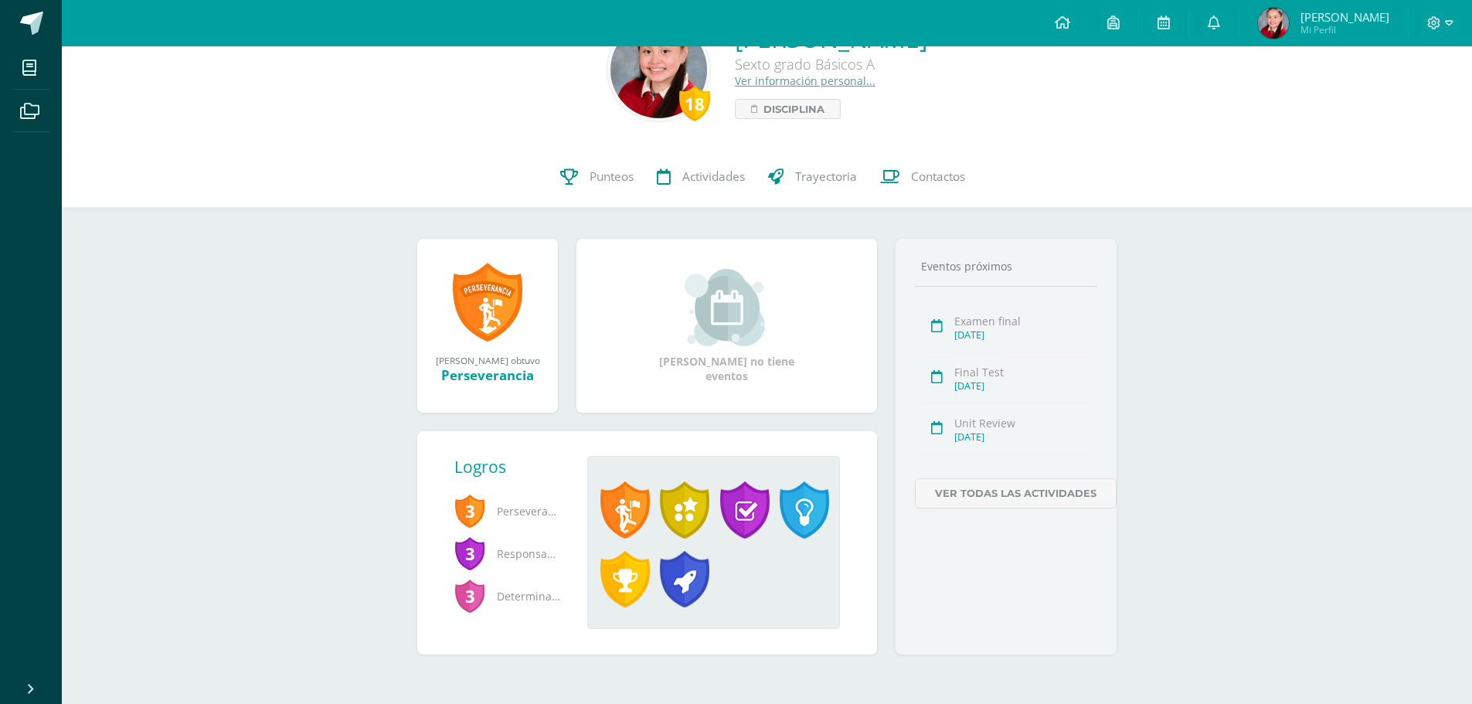
click at [480, 315] on link at bounding box center [488, 302] width 70 height 80
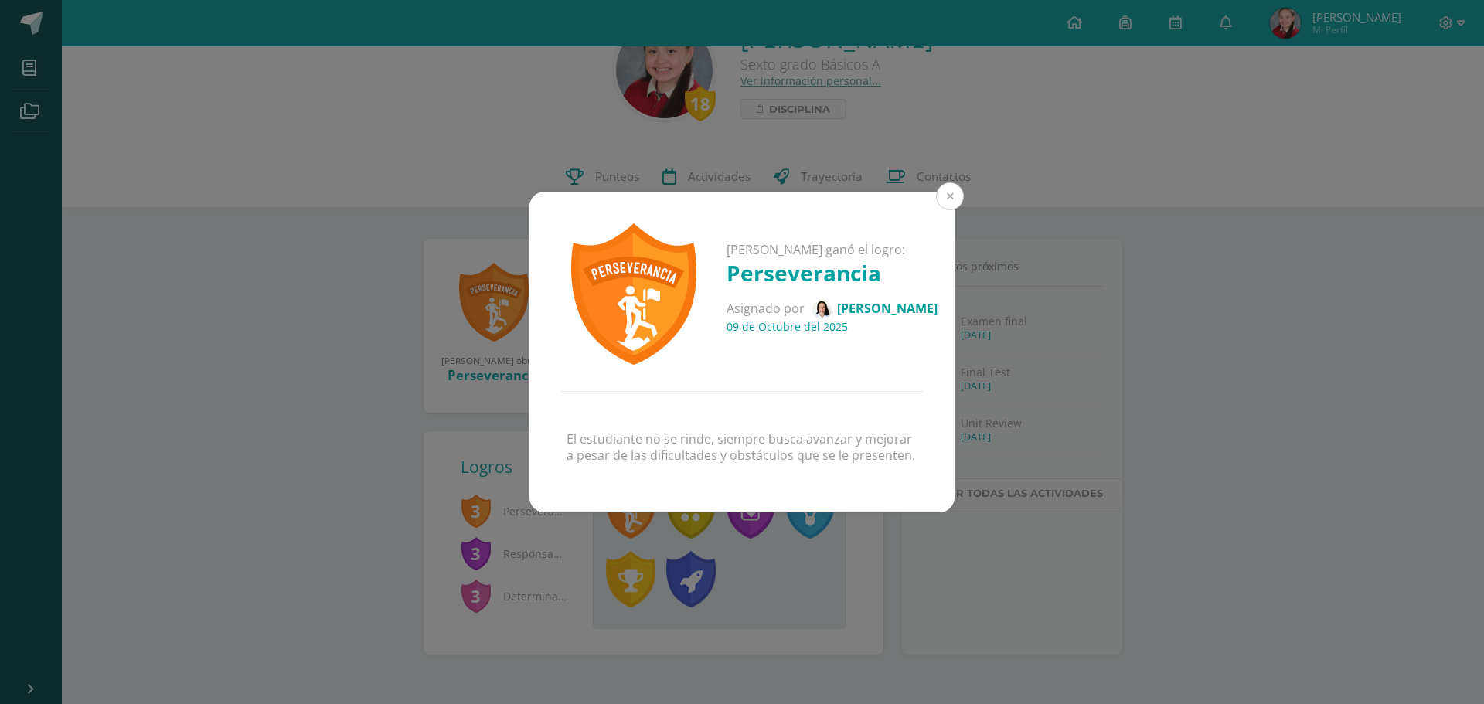
click at [951, 190] on button at bounding box center [950, 196] width 28 height 28
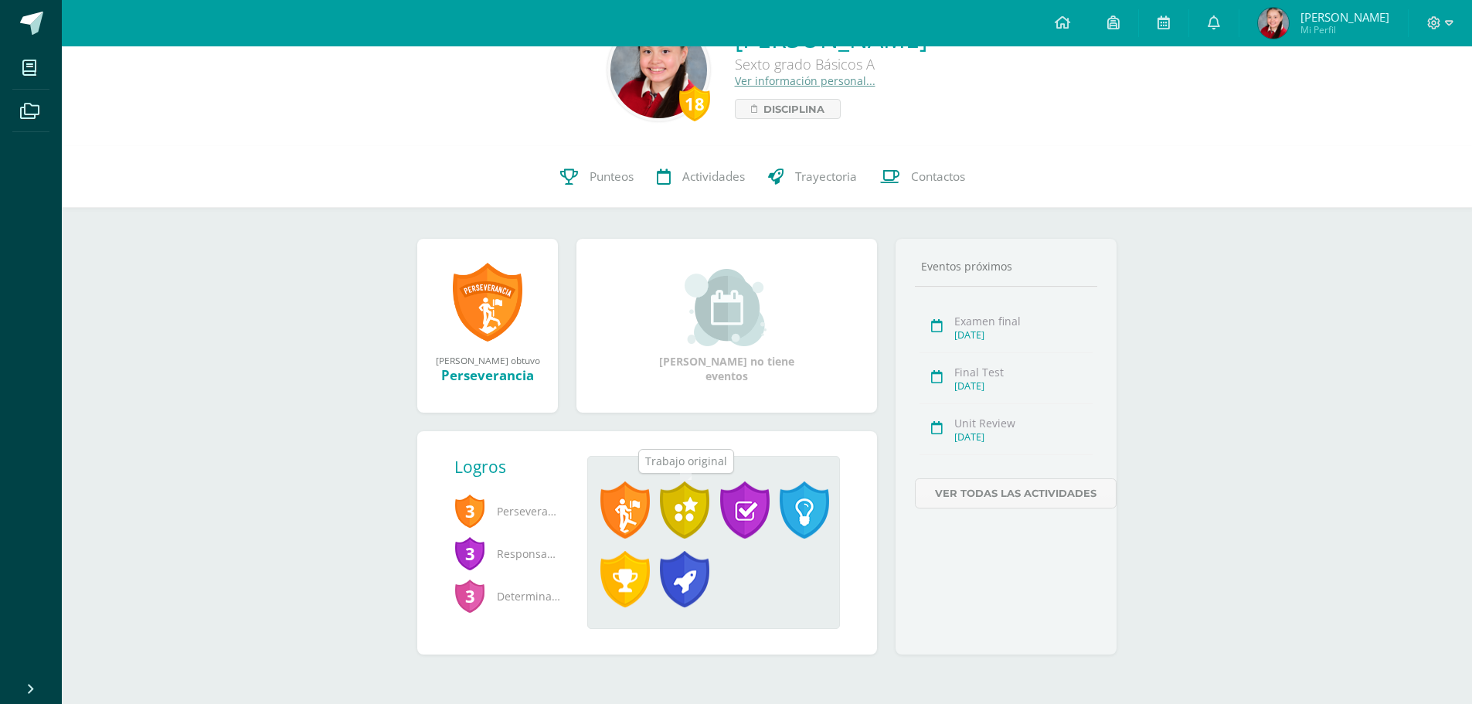
click at [690, 523] on span at bounding box center [684, 510] width 49 height 57
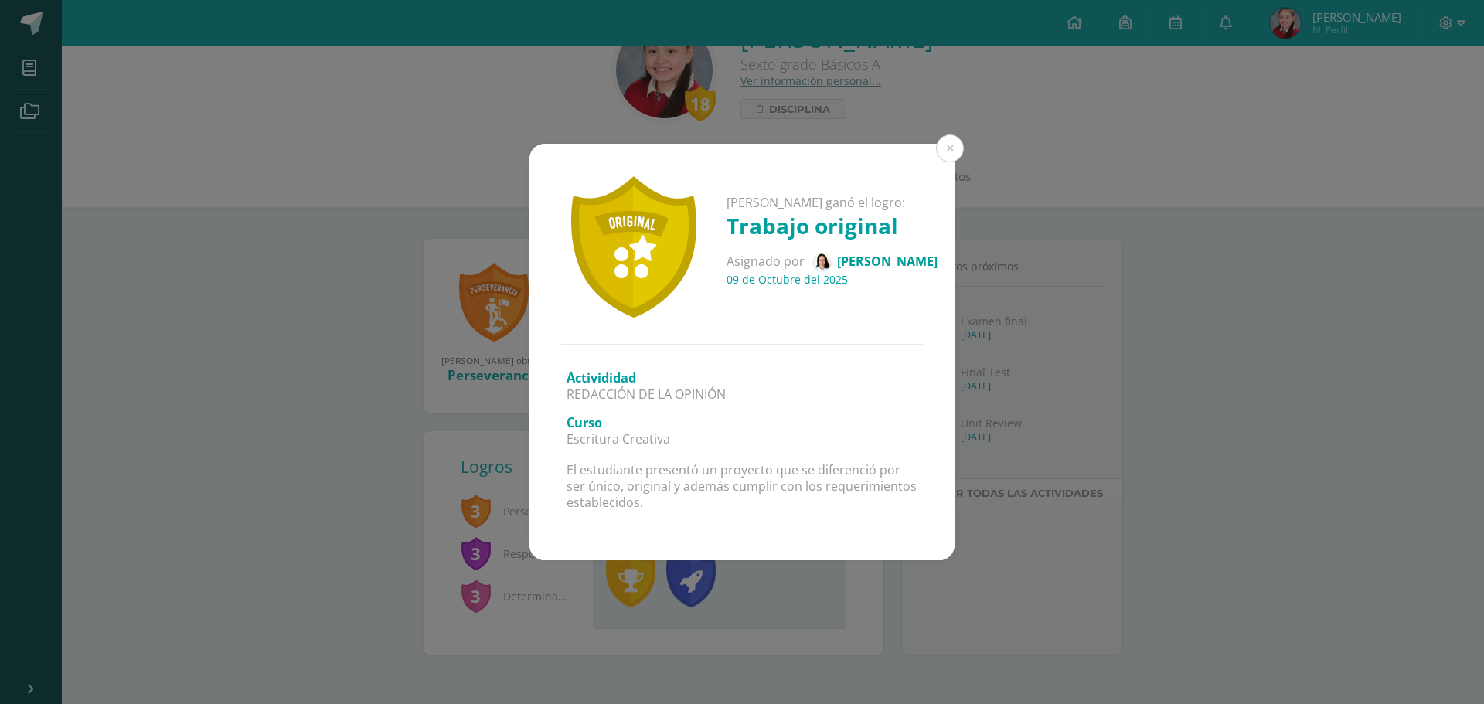
click at [948, 132] on div "[PERSON_NAME] ganó el logro: Trabajo original Asignado por [PERSON_NAME] [DATE]…" at bounding box center [742, 352] width 1484 height 704
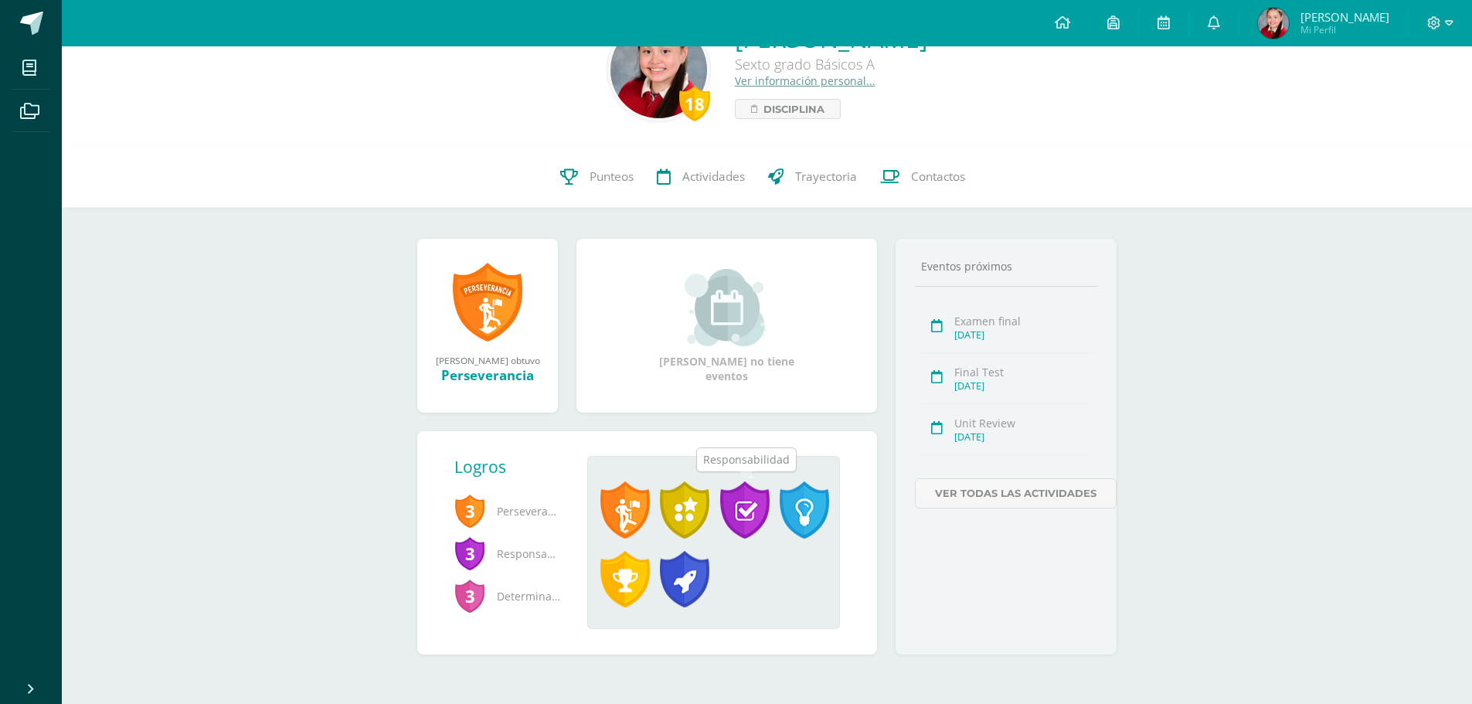
click at [748, 511] on span at bounding box center [744, 510] width 49 height 57
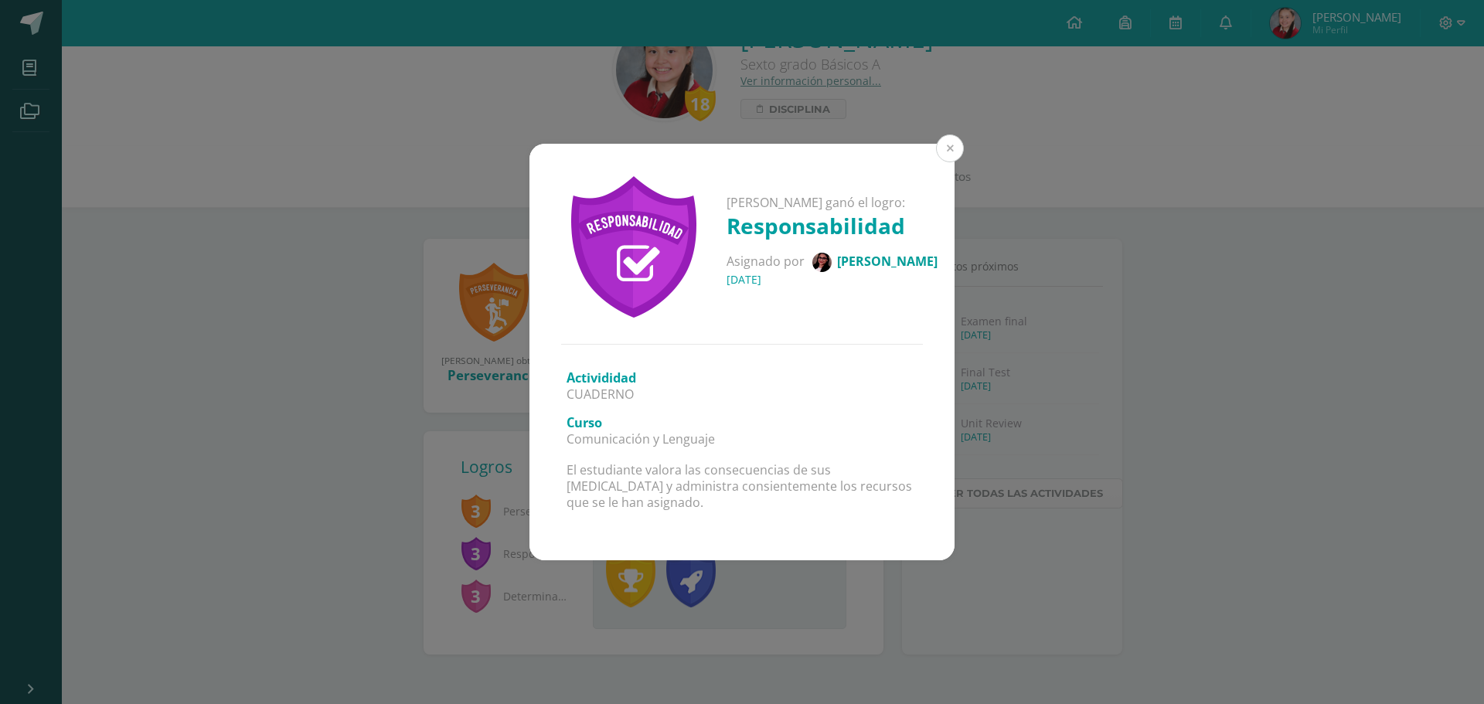
click at [948, 141] on button at bounding box center [950, 148] width 28 height 28
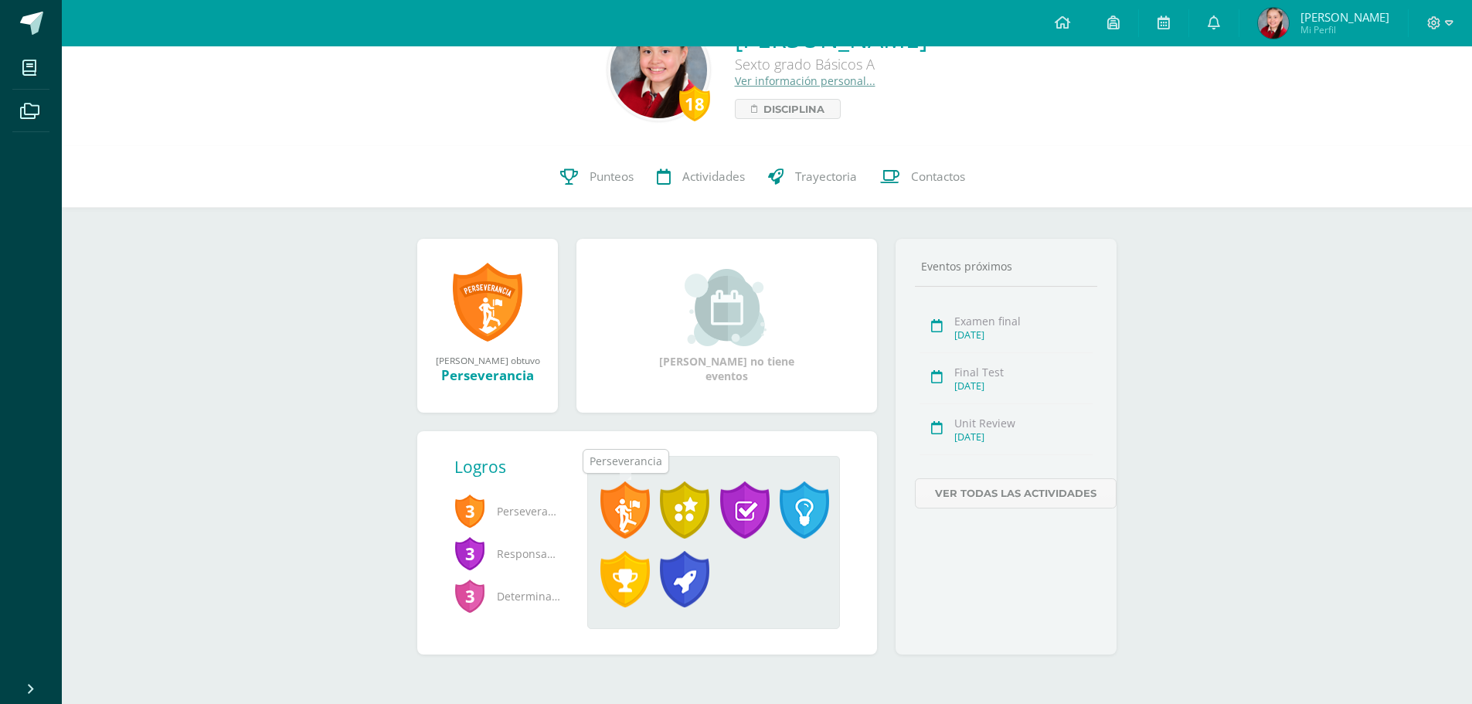
scroll to position [0, 0]
